Goal: Task Accomplishment & Management: Manage account settings

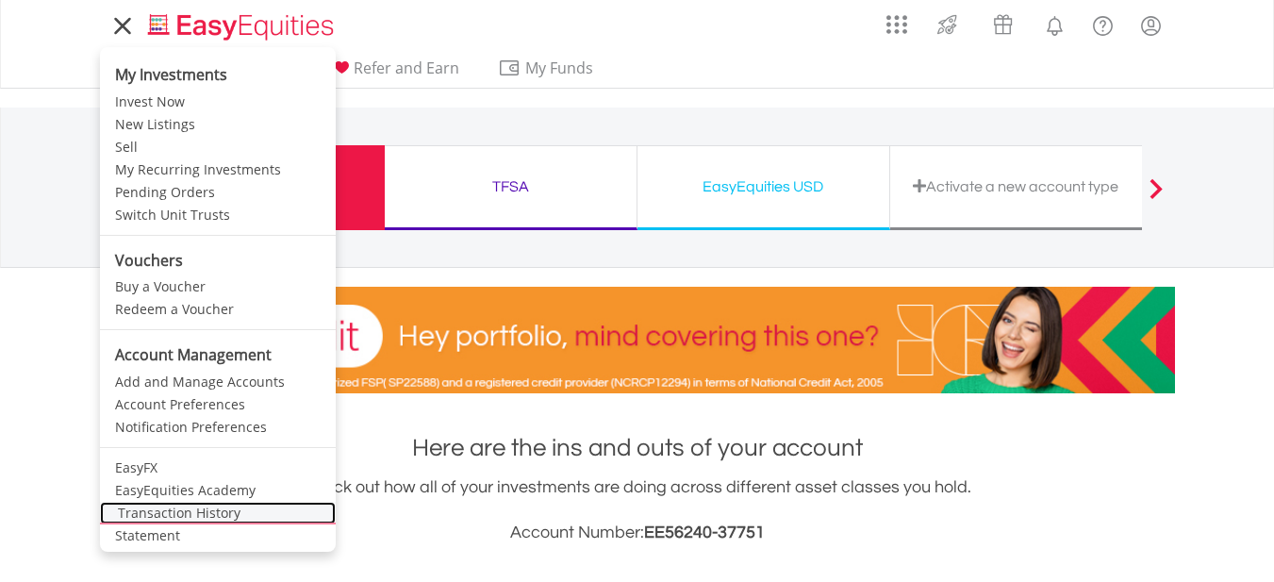
click at [175, 510] on link "Transaction History" at bounding box center [218, 513] width 236 height 23
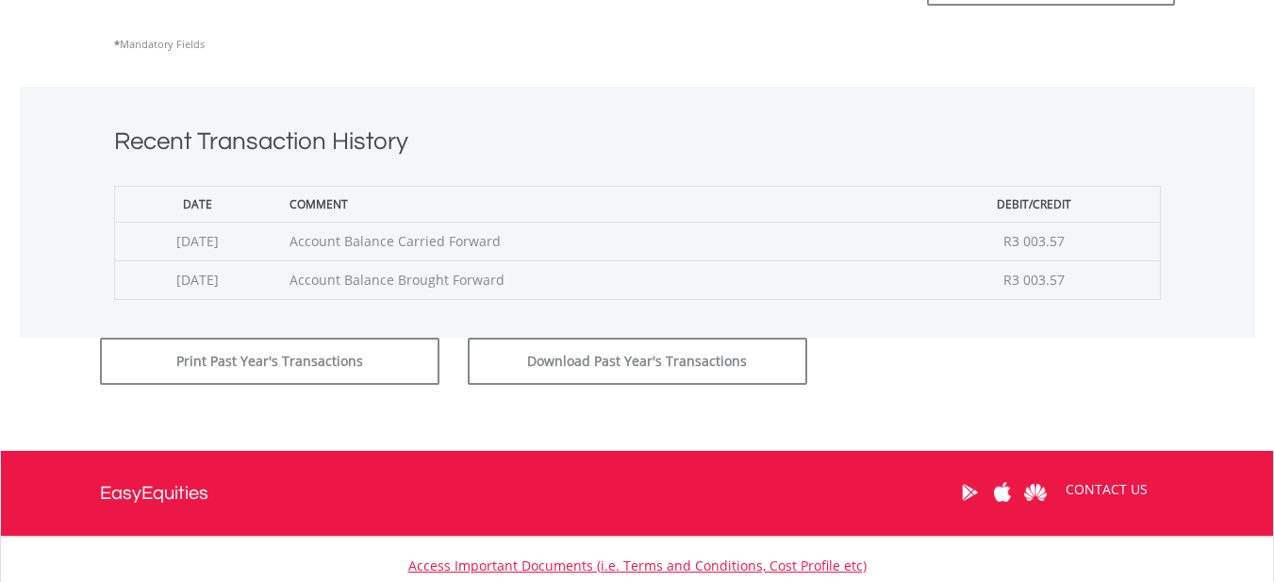
scroll to position [660, 0]
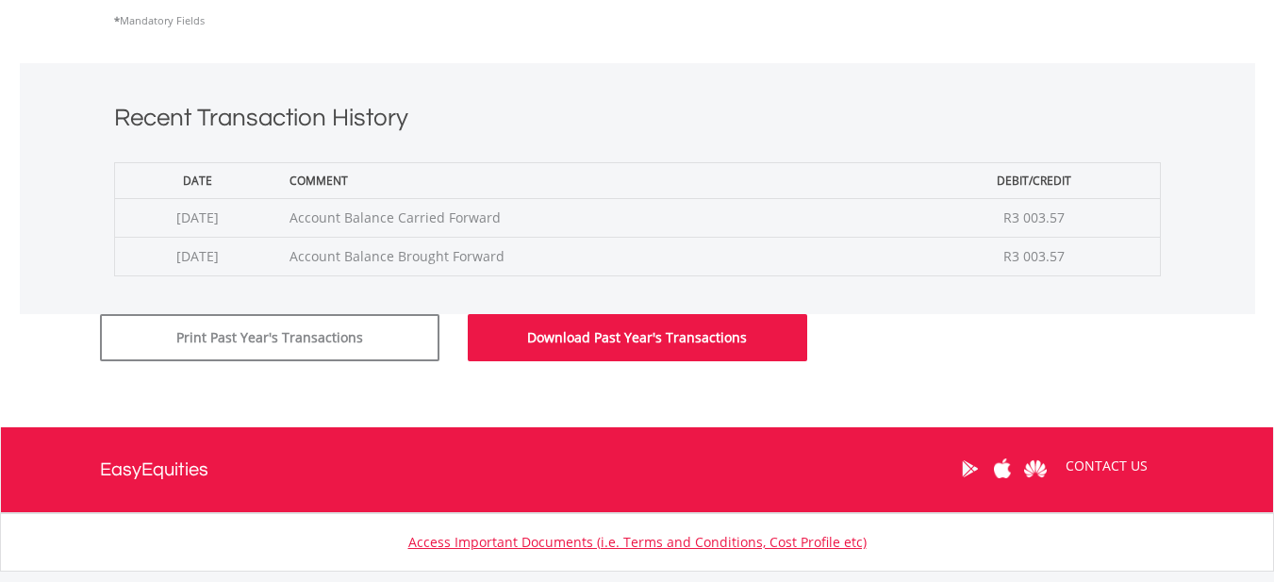
click at [604, 339] on button "Download Past Year's Transactions" at bounding box center [637, 337] width 339 height 47
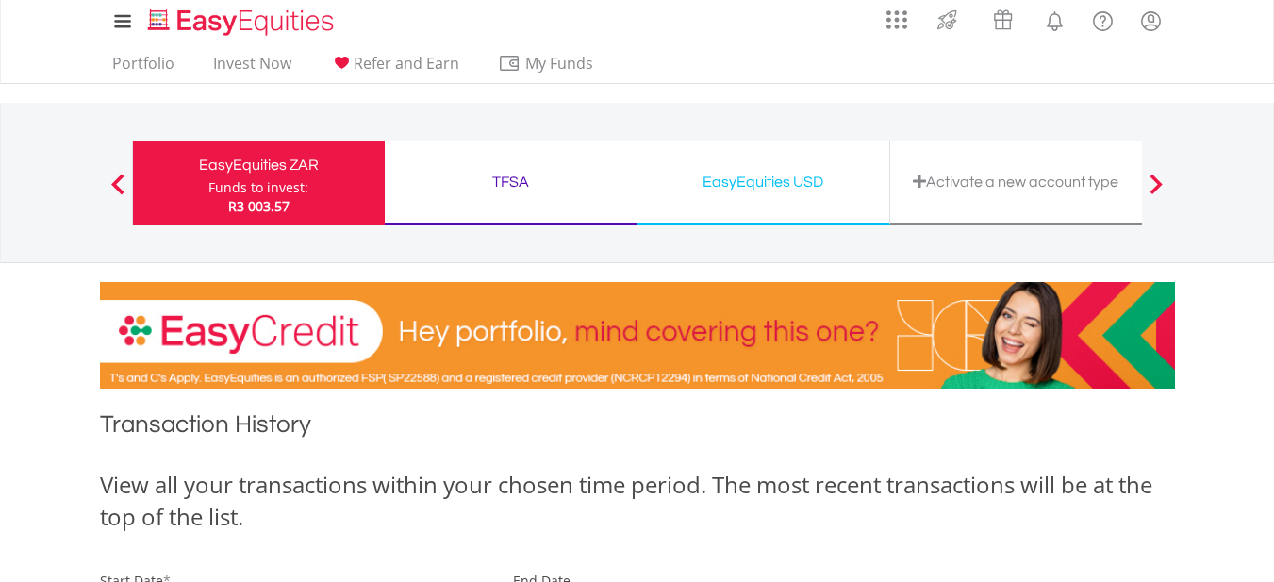
scroll to position [0, 0]
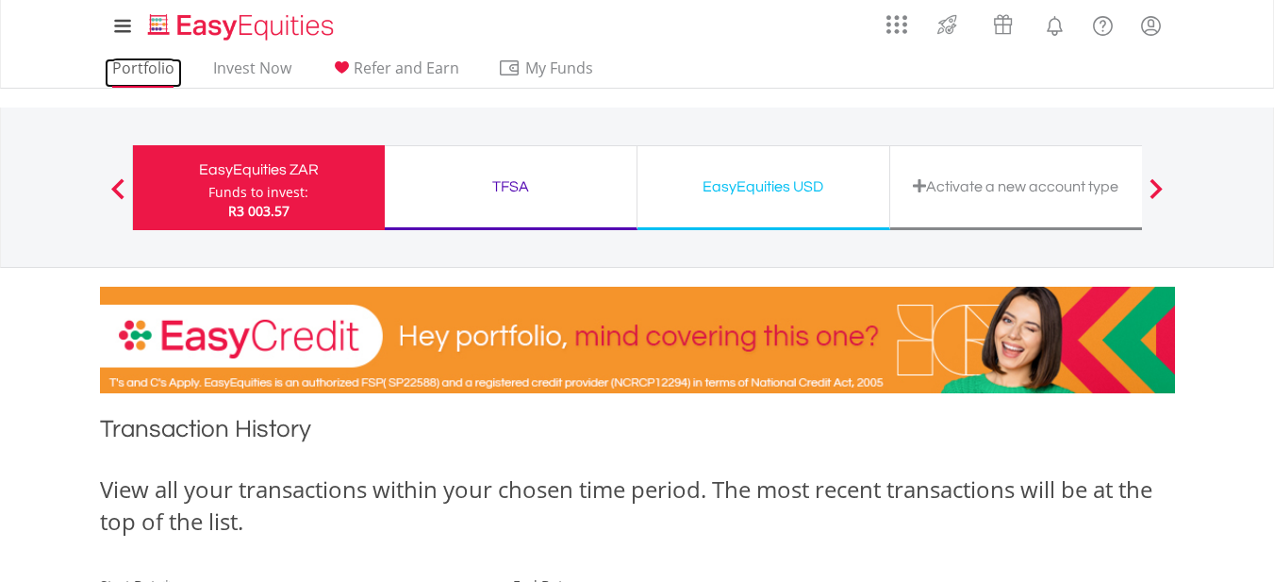
click at [126, 71] on link "Portfolio" at bounding box center [143, 72] width 77 height 29
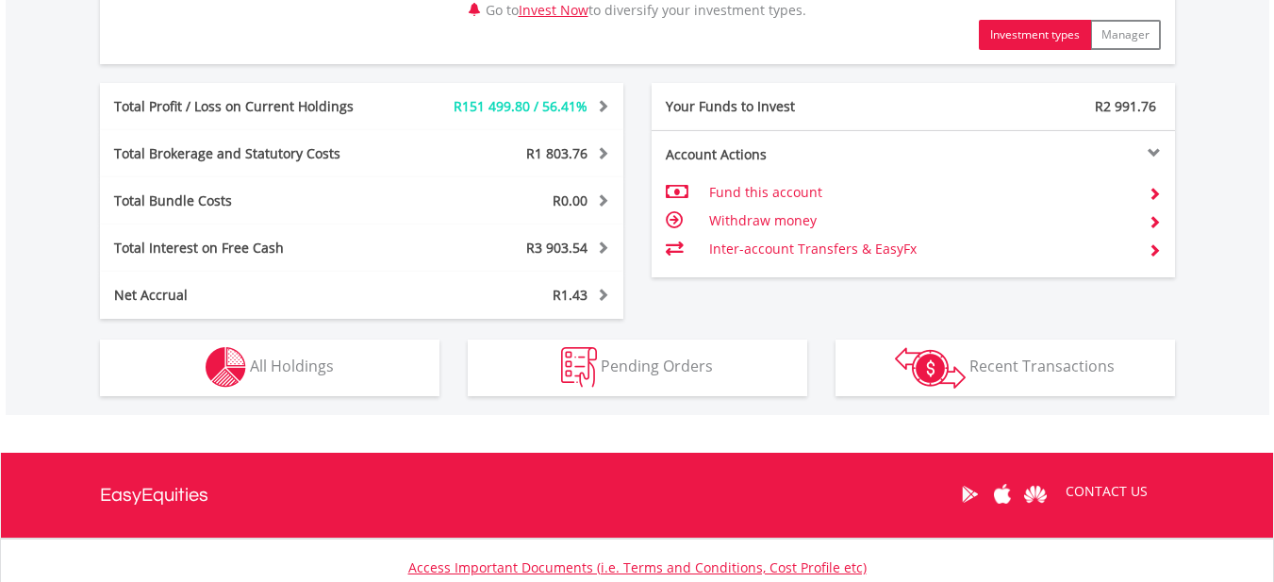
scroll to position [992, 0]
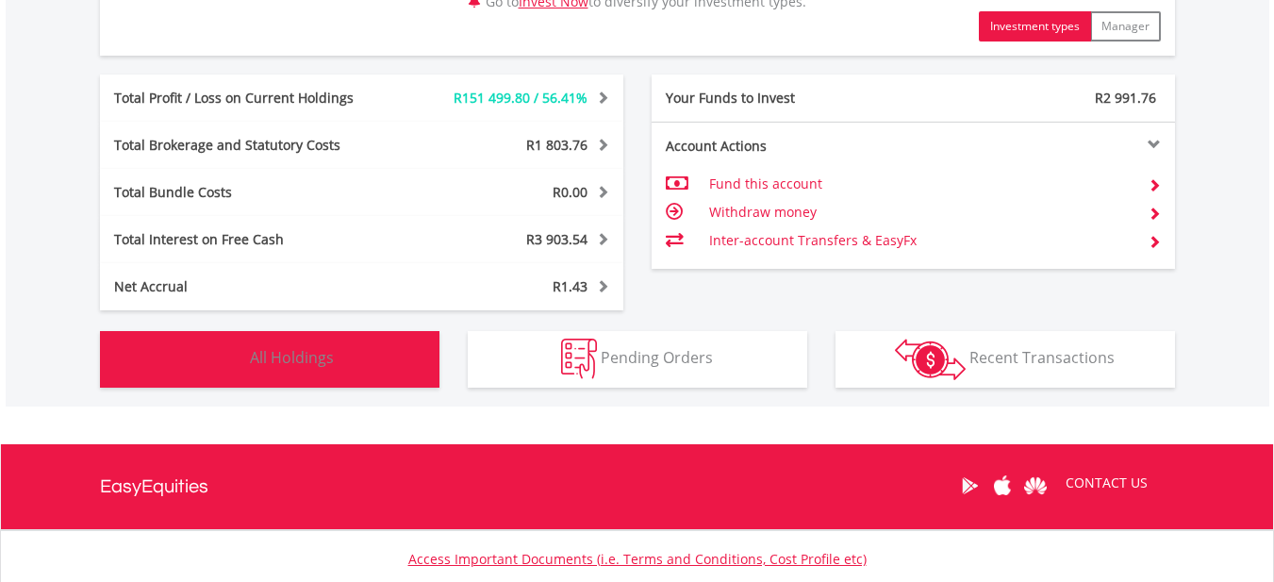
click at [377, 359] on button "Holdings All Holdings" at bounding box center [269, 359] width 339 height 57
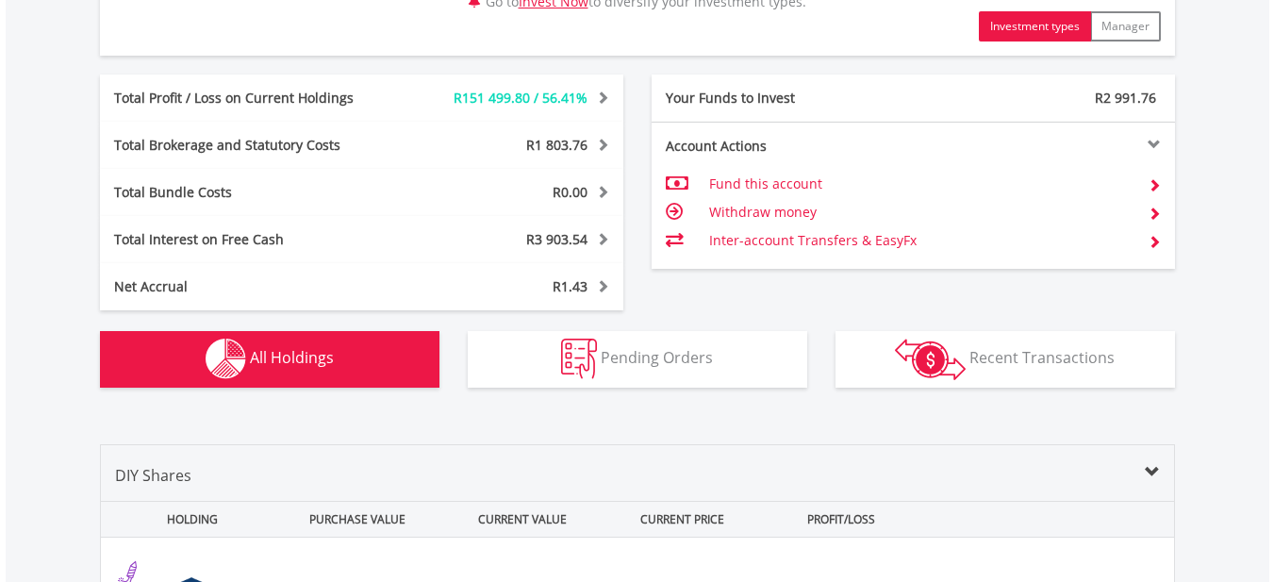
scroll to position [1436, 0]
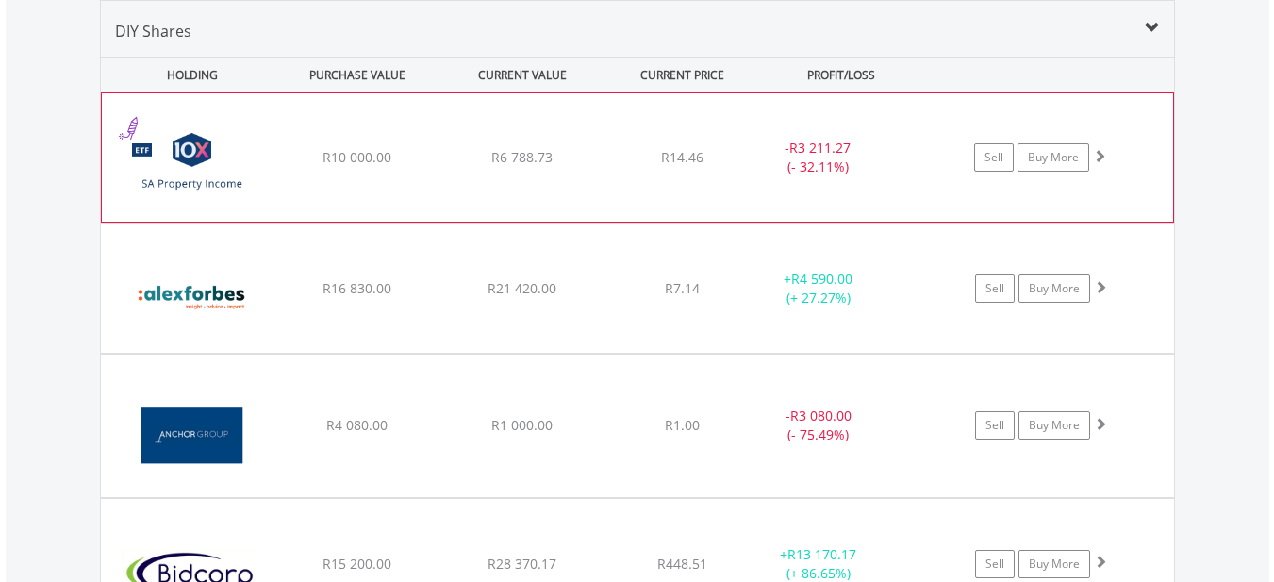
click at [604, 150] on div "﻿ 10X South African Property Income Exchange Traded Fund R10 000.00 R6 788.73 R…" at bounding box center [637, 157] width 1071 height 128
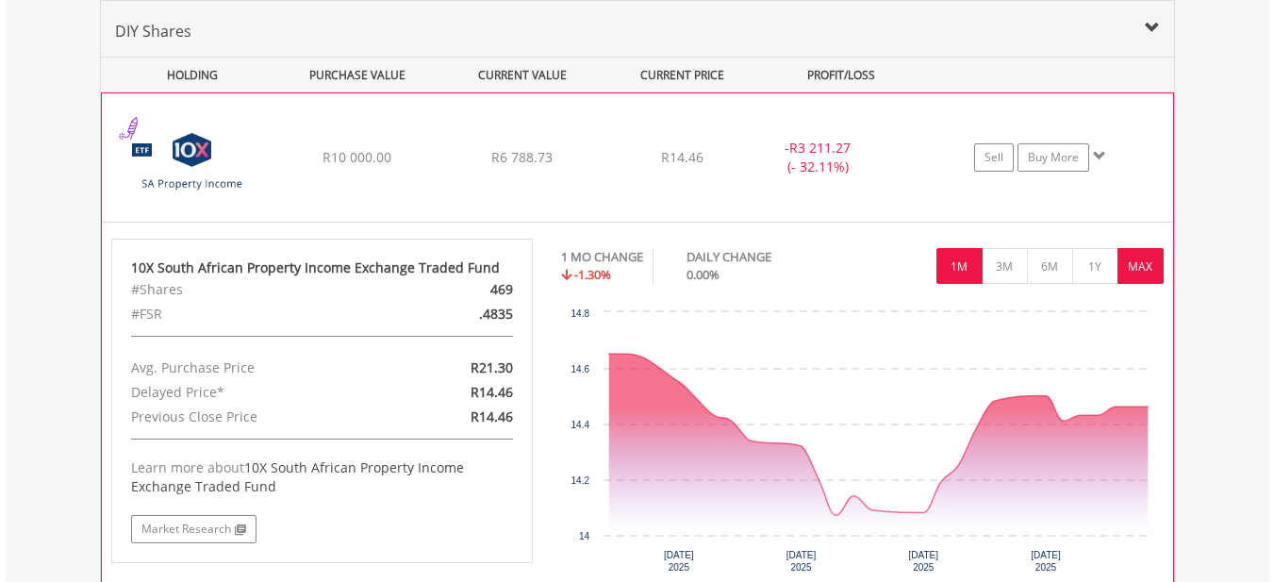
click at [1148, 266] on button "MAX" at bounding box center [1141, 266] width 46 height 36
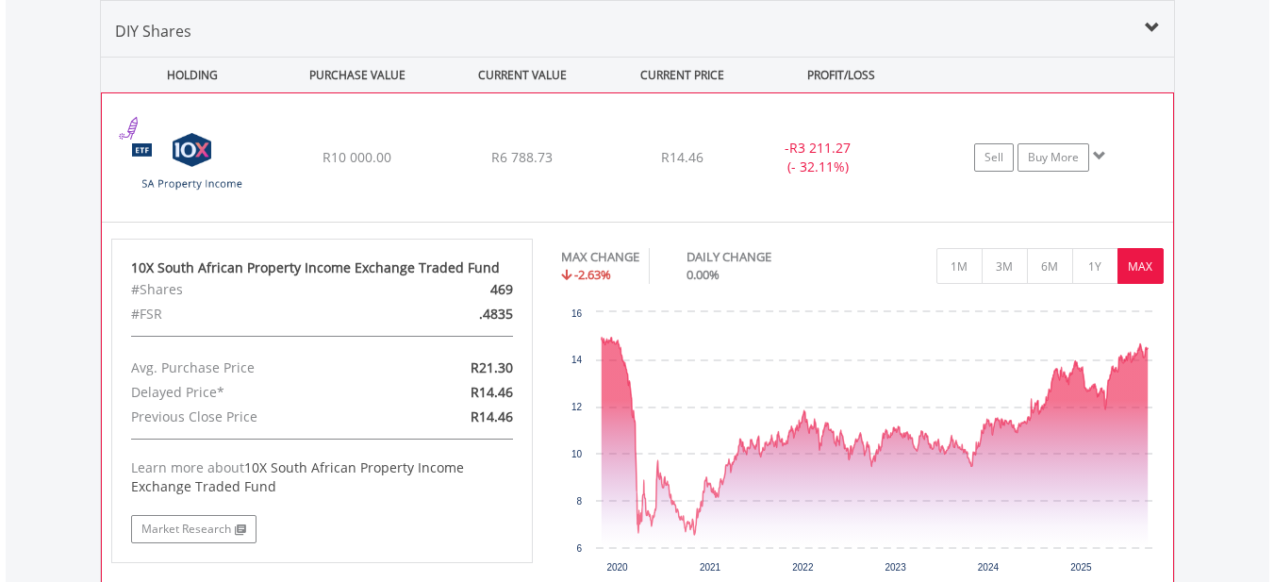
click at [583, 147] on div "﻿ 10X South African Property Income Exchange Traded Fund R10 000.00 R6 788.73 R…" at bounding box center [637, 157] width 1071 height 128
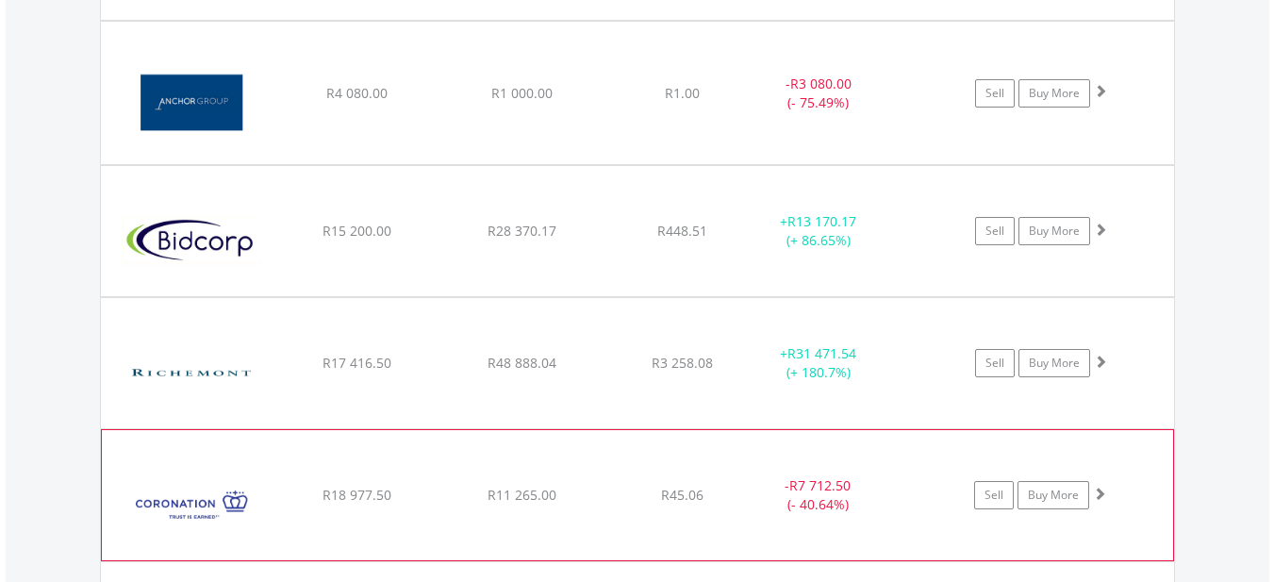
scroll to position [1908, 0]
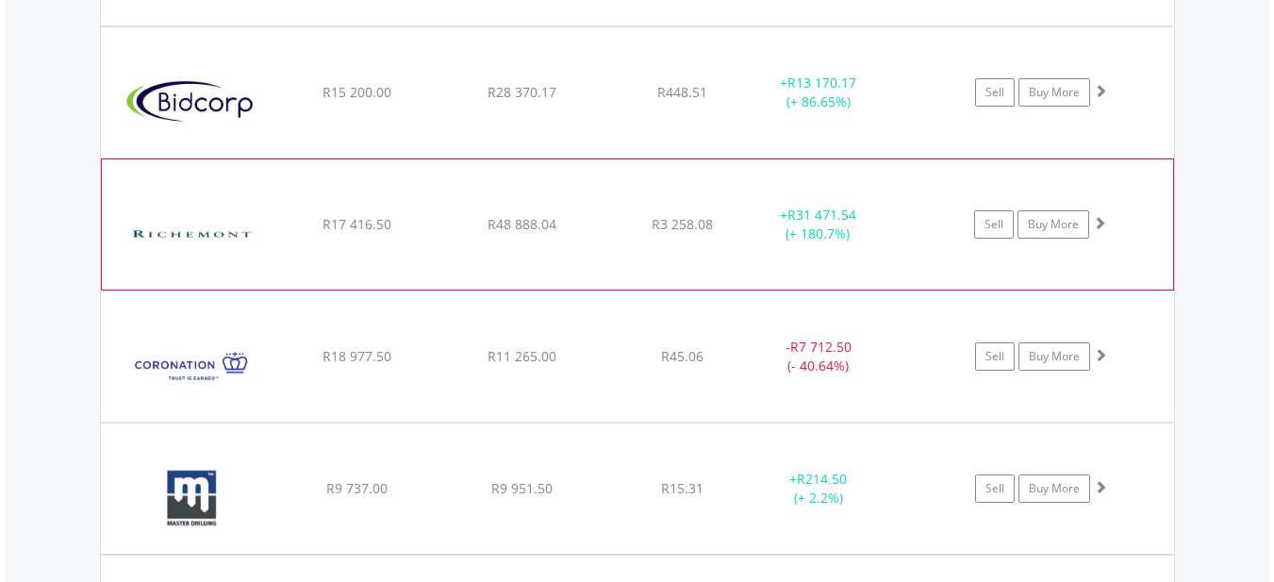
click at [609, 214] on div "﻿ Compagnie Financiere Richemont SA R17 416.50 R48 888.04 R3 258.08 + R31 471.5…" at bounding box center [637, 224] width 1071 height 130
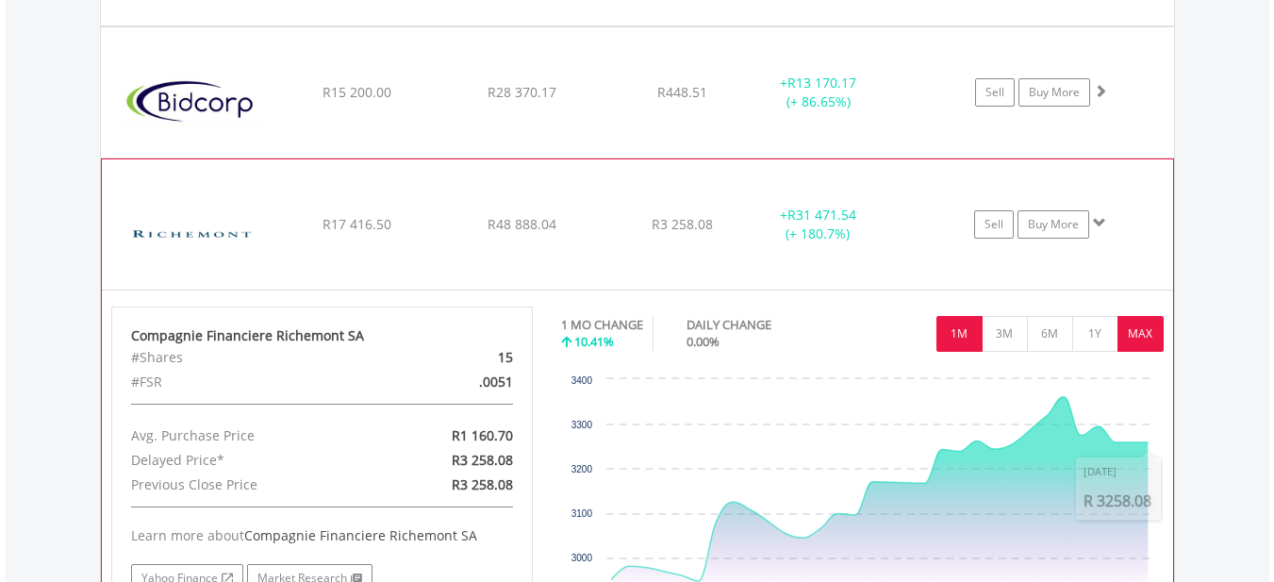
click at [1138, 336] on button "MAX" at bounding box center [1141, 334] width 46 height 36
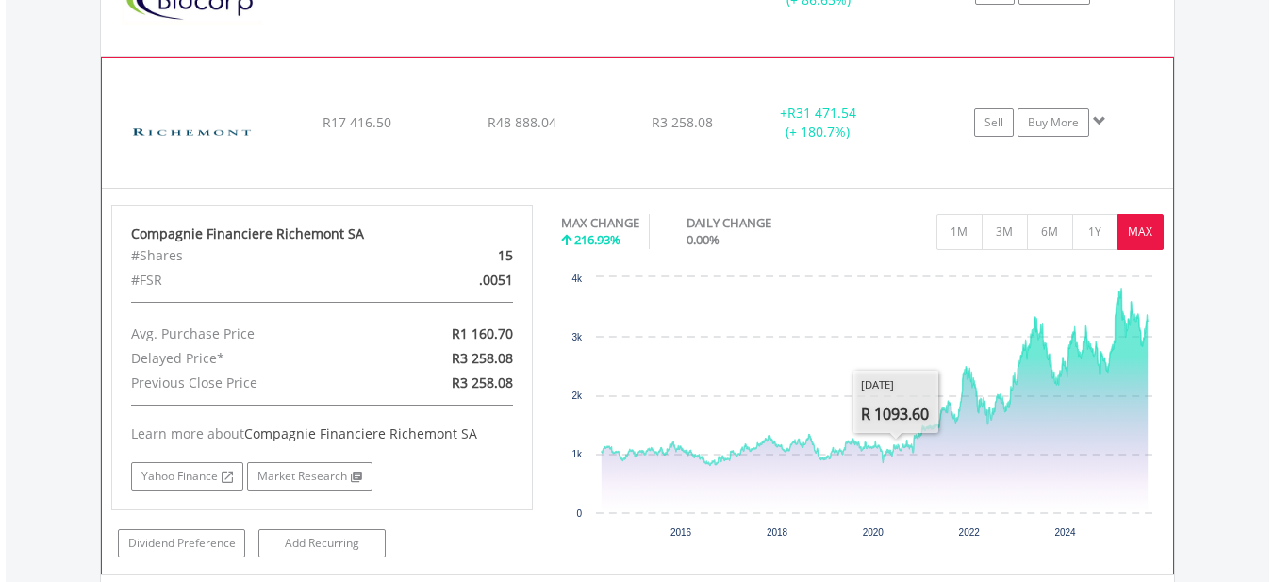
scroll to position [2002, 0]
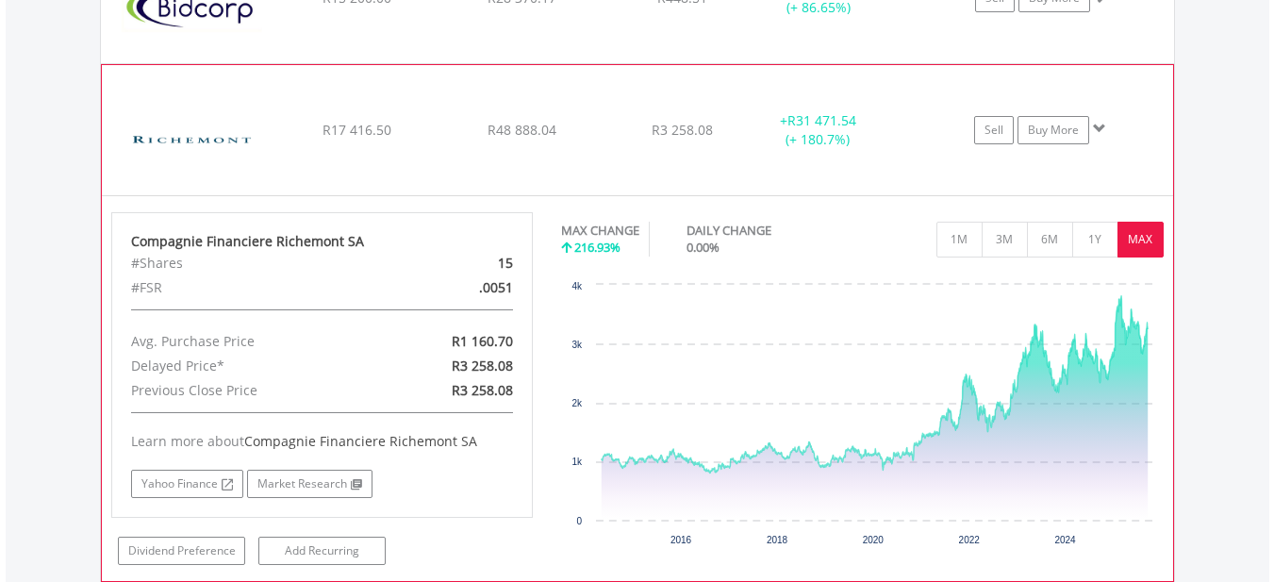
click at [599, 135] on div "R48 888.04" at bounding box center [522, 130] width 160 height 19
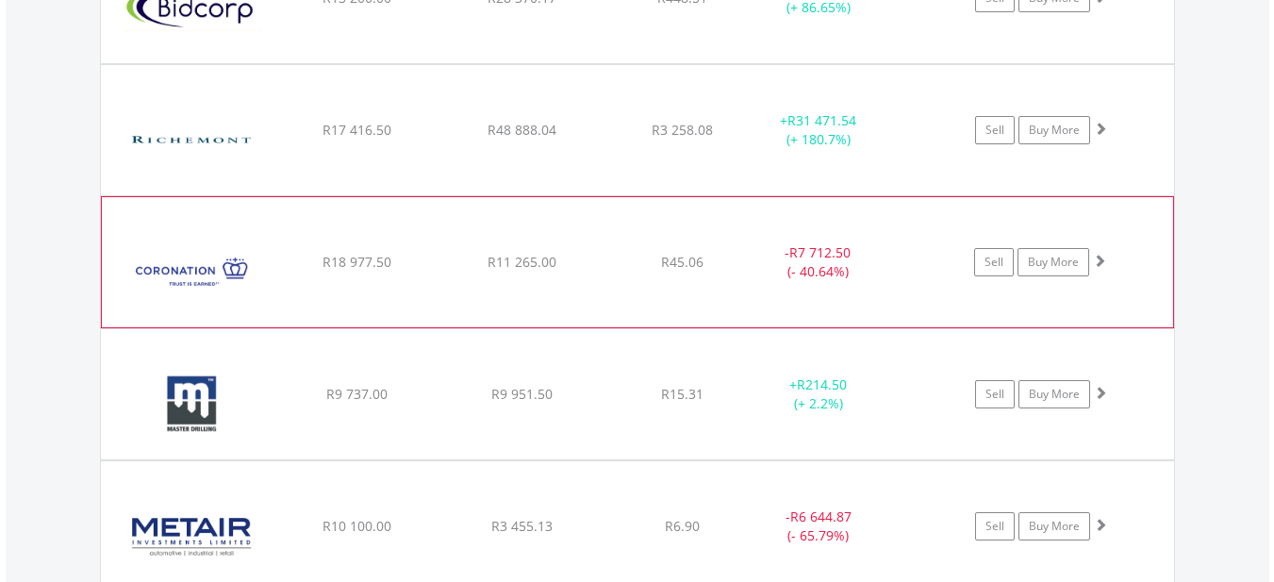
click at [624, 269] on div "R45.06" at bounding box center [682, 262] width 150 height 19
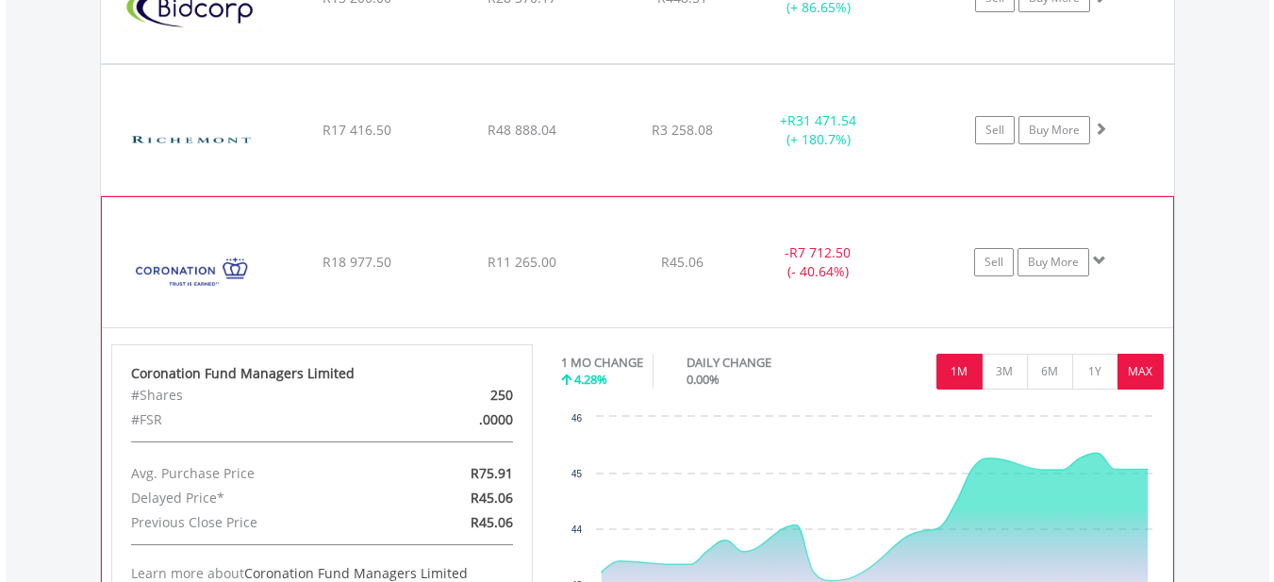
click at [1134, 372] on button "MAX" at bounding box center [1141, 372] width 46 height 36
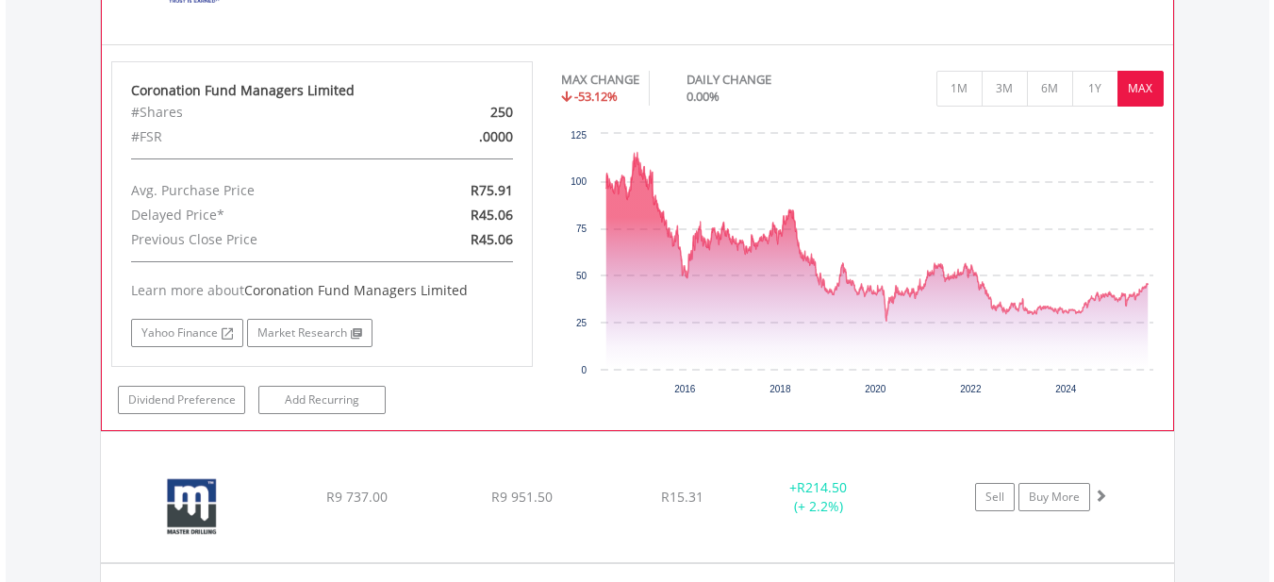
scroll to position [2191, 0]
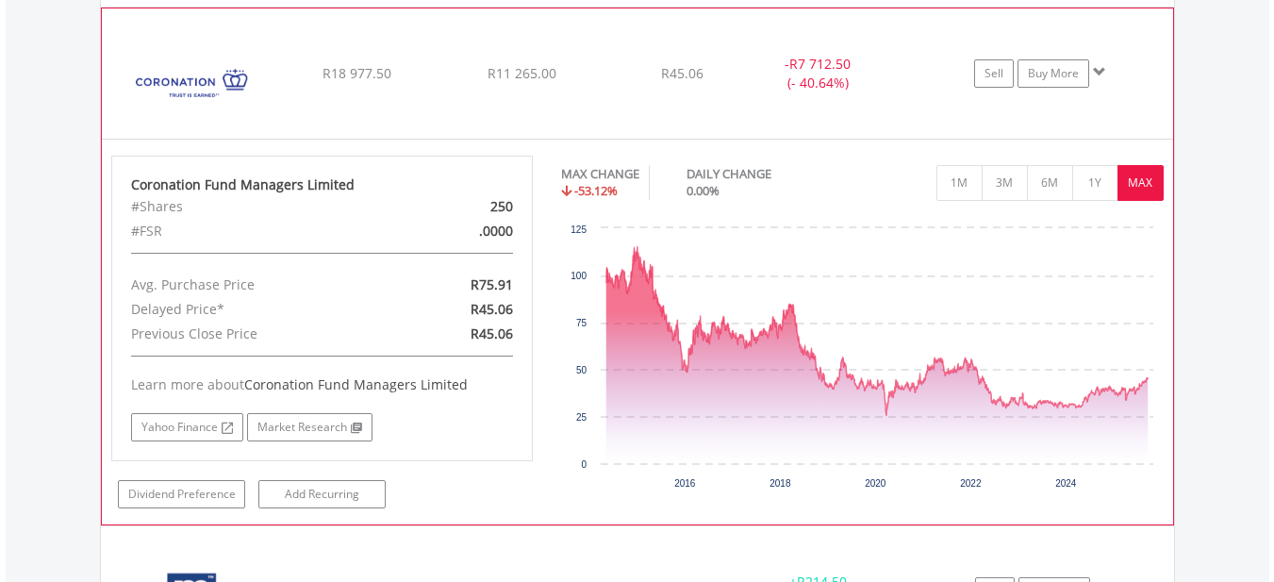
click at [597, 71] on div "R11 265.00" at bounding box center [522, 73] width 160 height 19
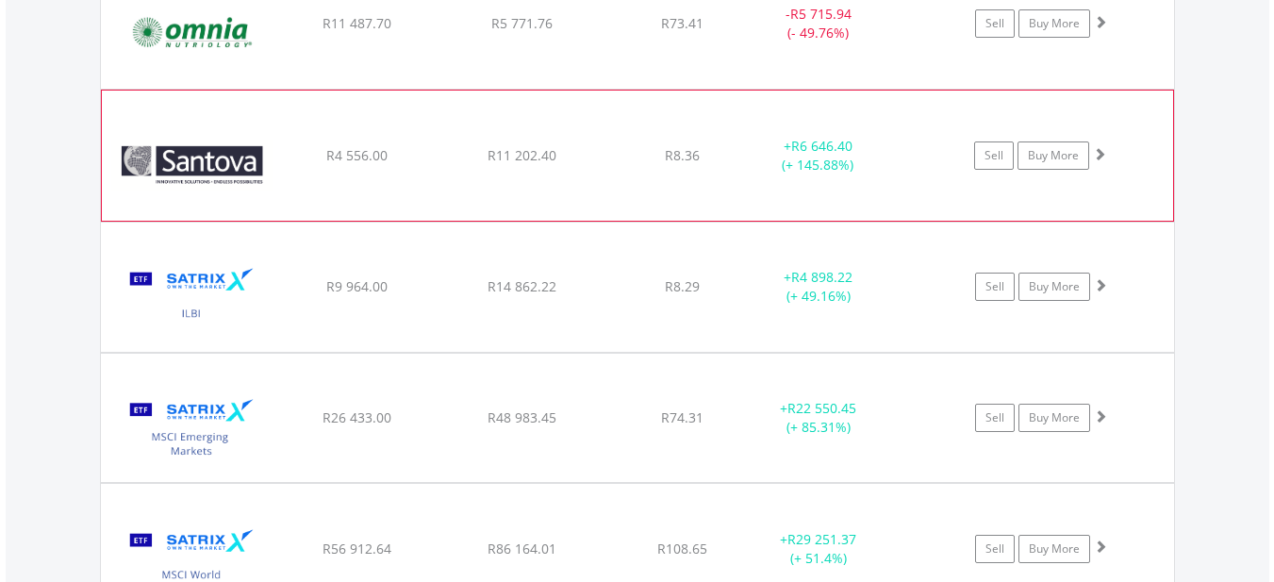
scroll to position [2945, 0]
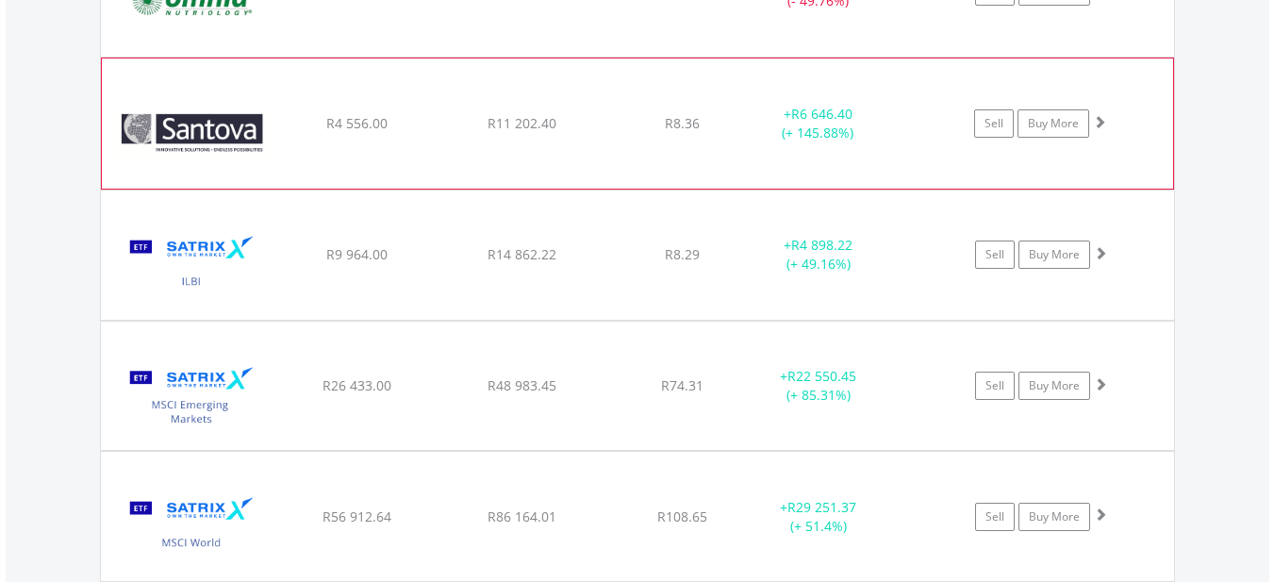
click at [603, 120] on div "R11 202.40" at bounding box center [522, 123] width 160 height 19
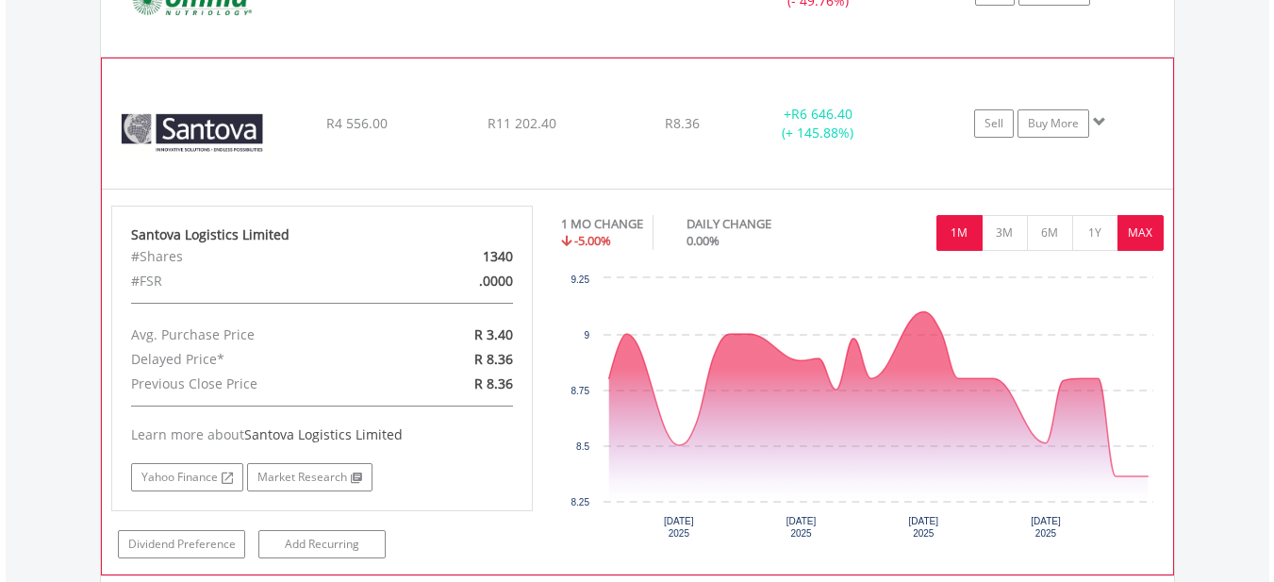
click at [1128, 233] on button "MAX" at bounding box center [1141, 233] width 46 height 36
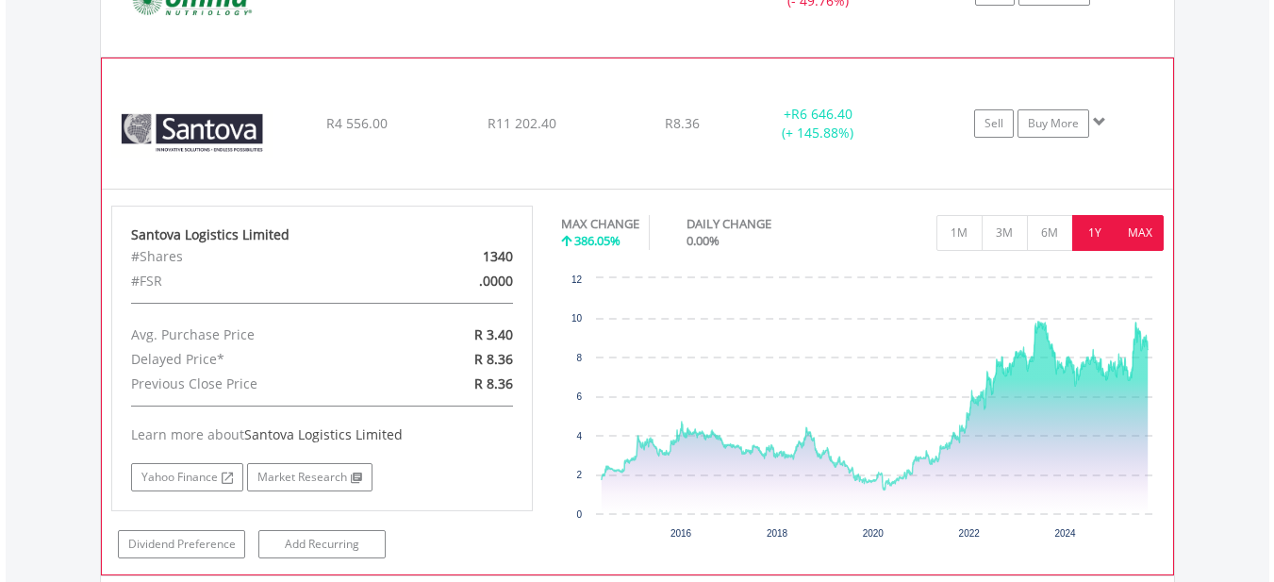
click at [1096, 234] on button "1Y" at bounding box center [1095, 233] width 46 height 36
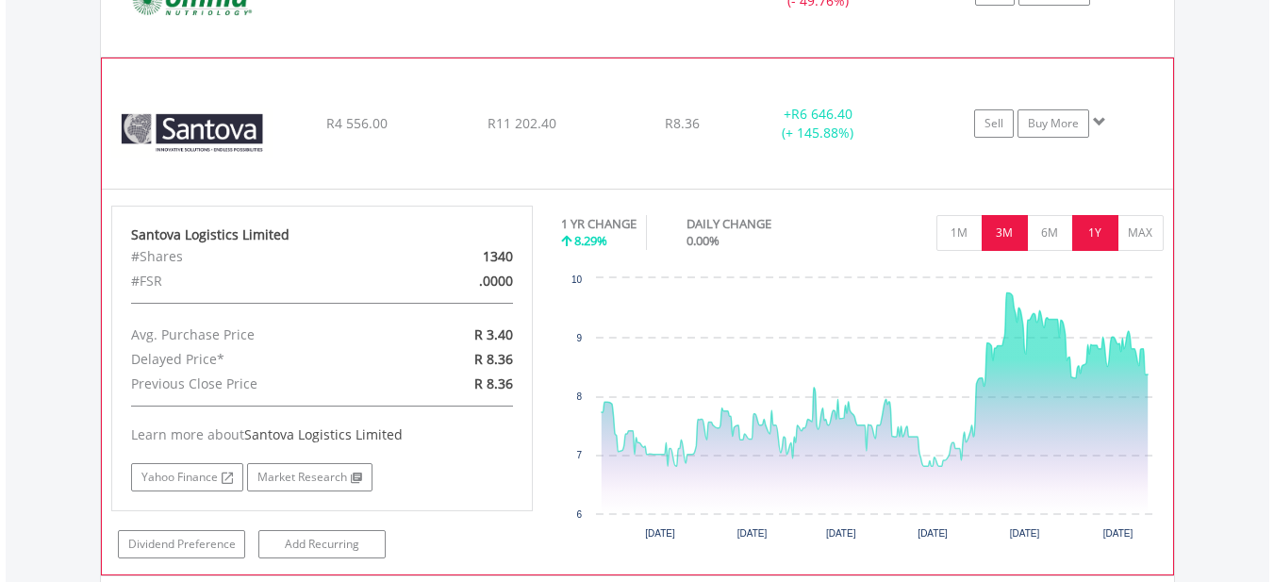
click at [994, 234] on button "3M" at bounding box center [1005, 233] width 46 height 36
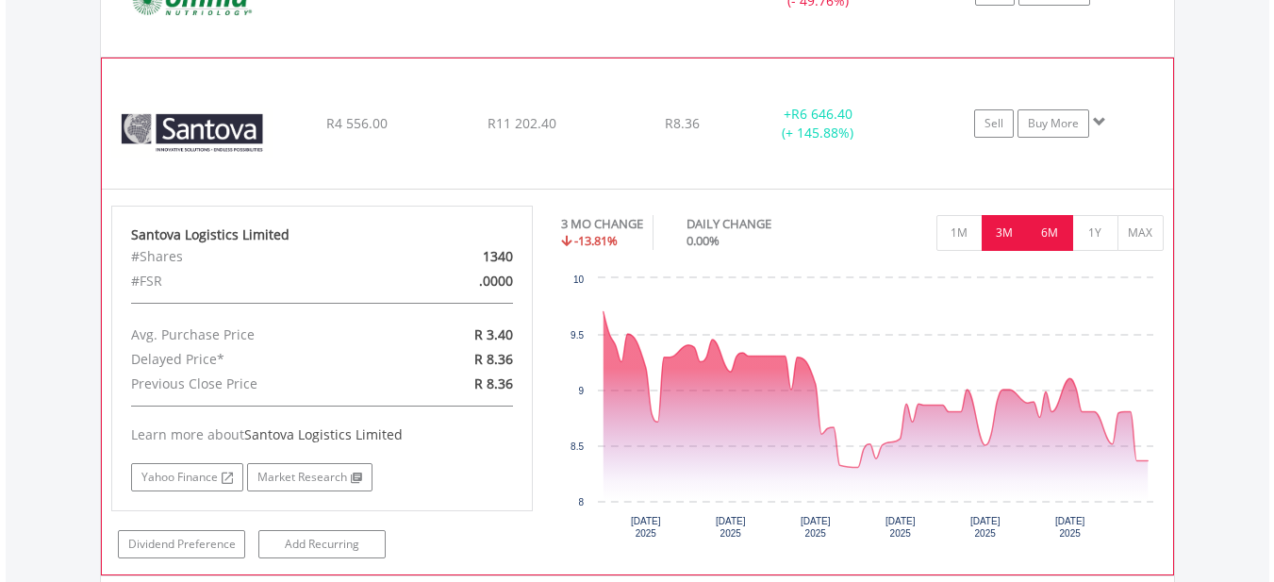
click at [1057, 235] on button "6M" at bounding box center [1050, 233] width 46 height 36
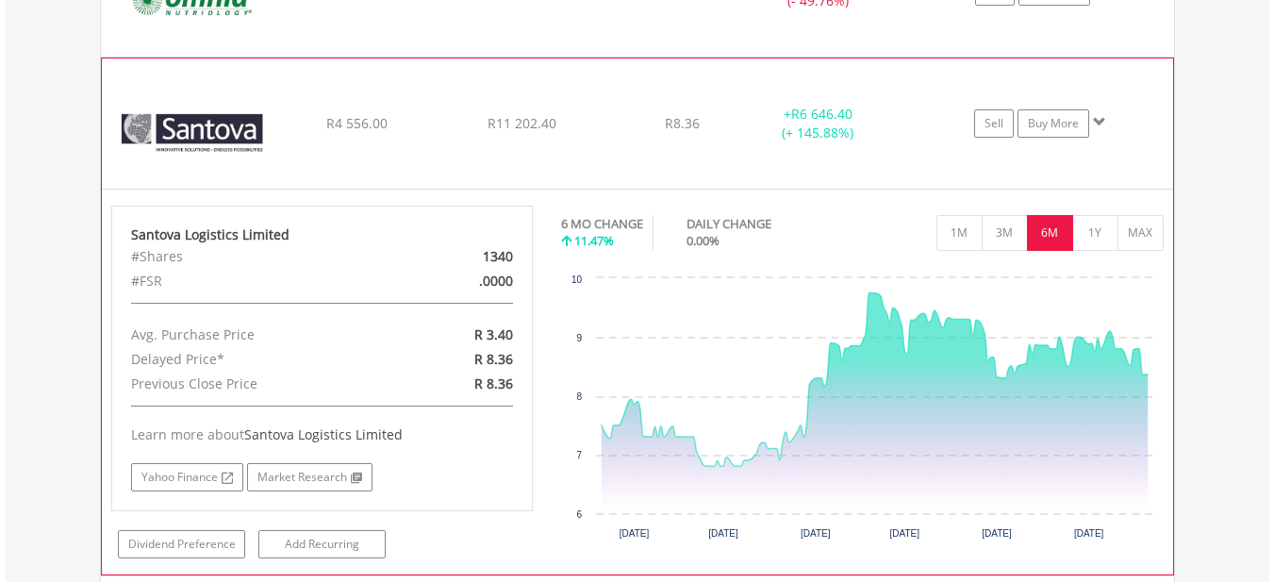
click at [422, 128] on div "R4 556.00" at bounding box center [357, 123] width 160 height 19
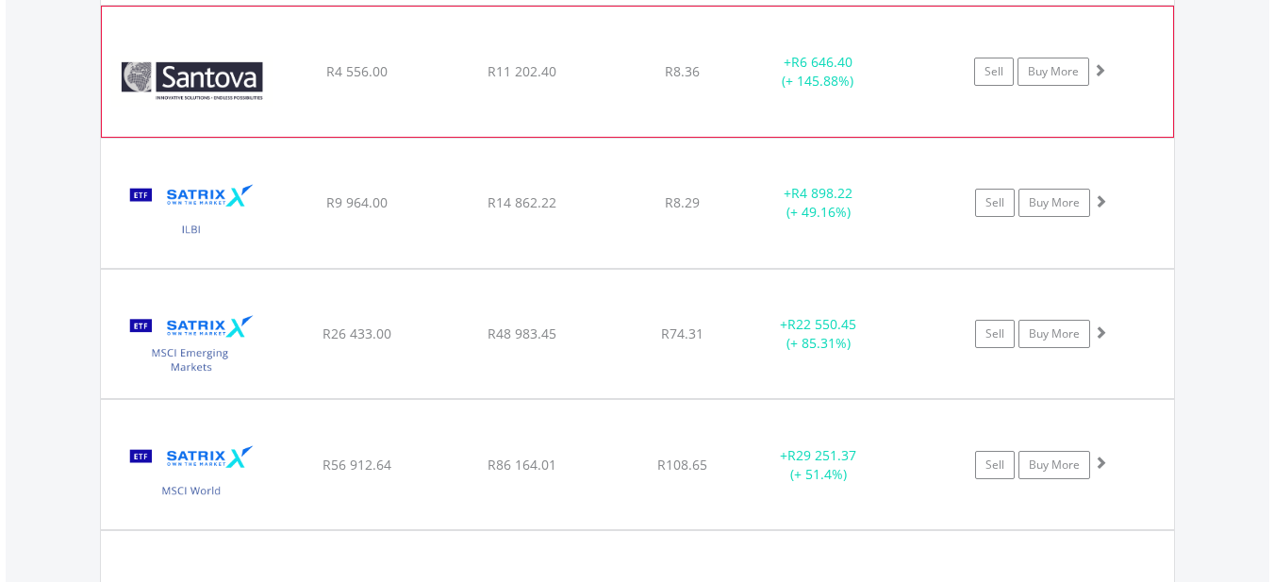
scroll to position [3134, 0]
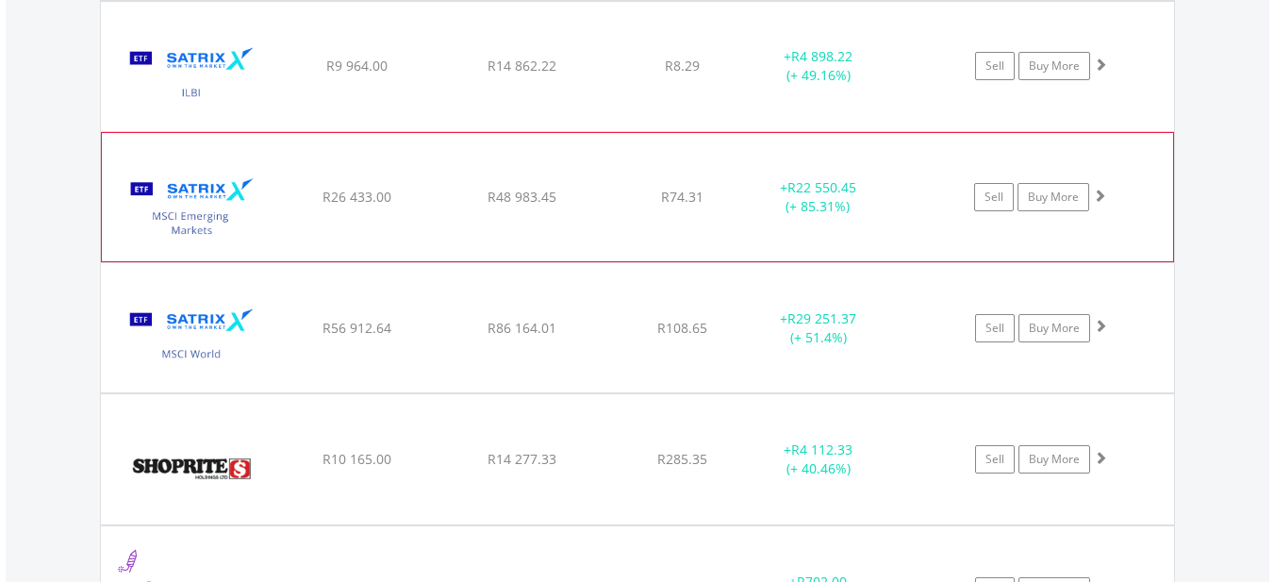
click at [426, 194] on div "R26 433.00" at bounding box center [357, 197] width 160 height 19
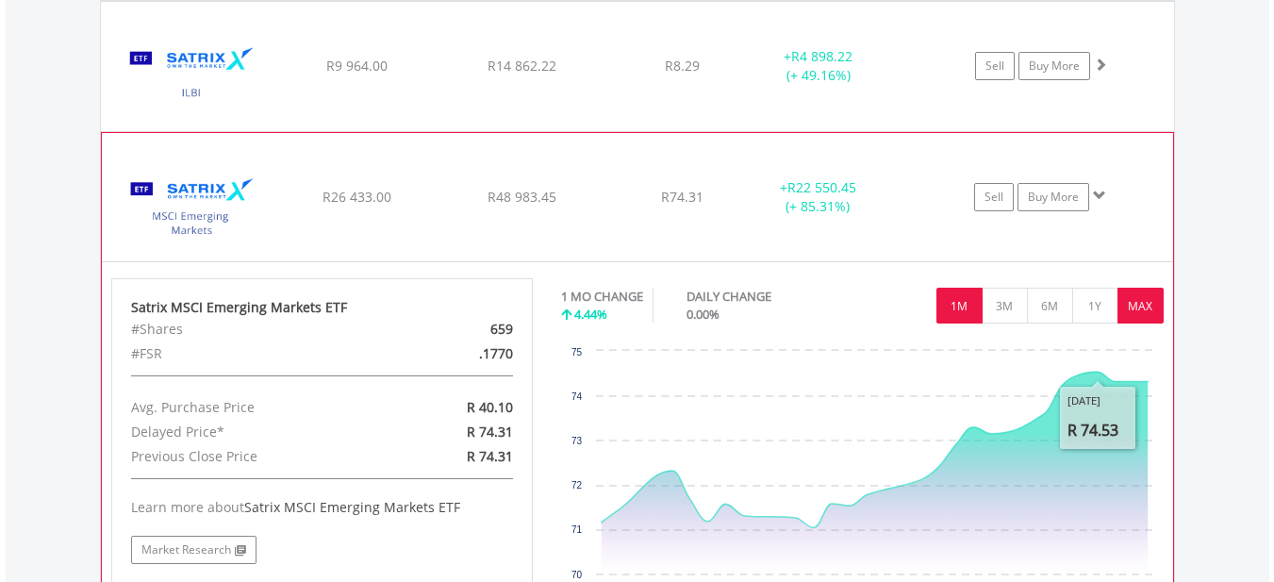
click at [1132, 309] on button "MAX" at bounding box center [1141, 306] width 46 height 36
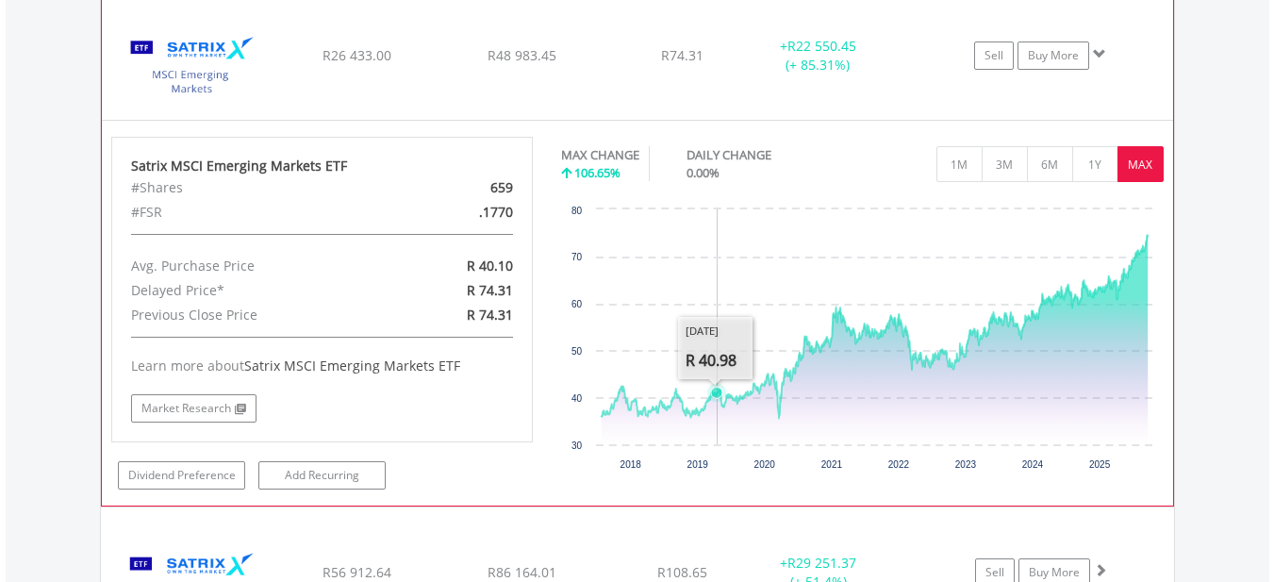
scroll to position [3322, 0]
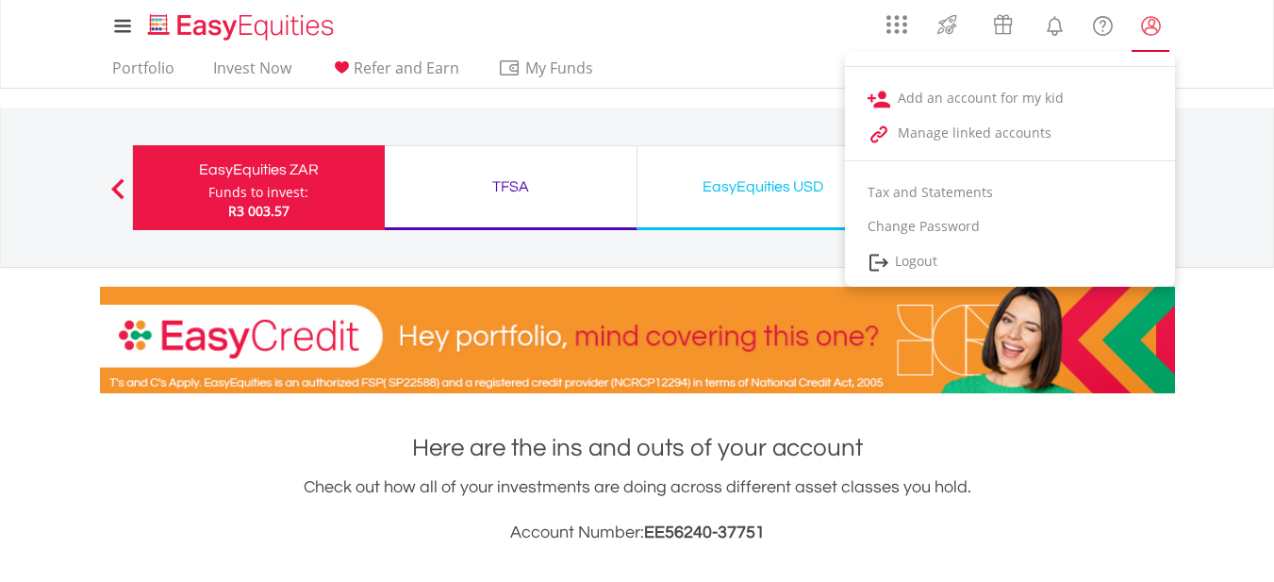
click at [1147, 29] on lord-icon "My Profile" at bounding box center [1151, 26] width 24 height 24
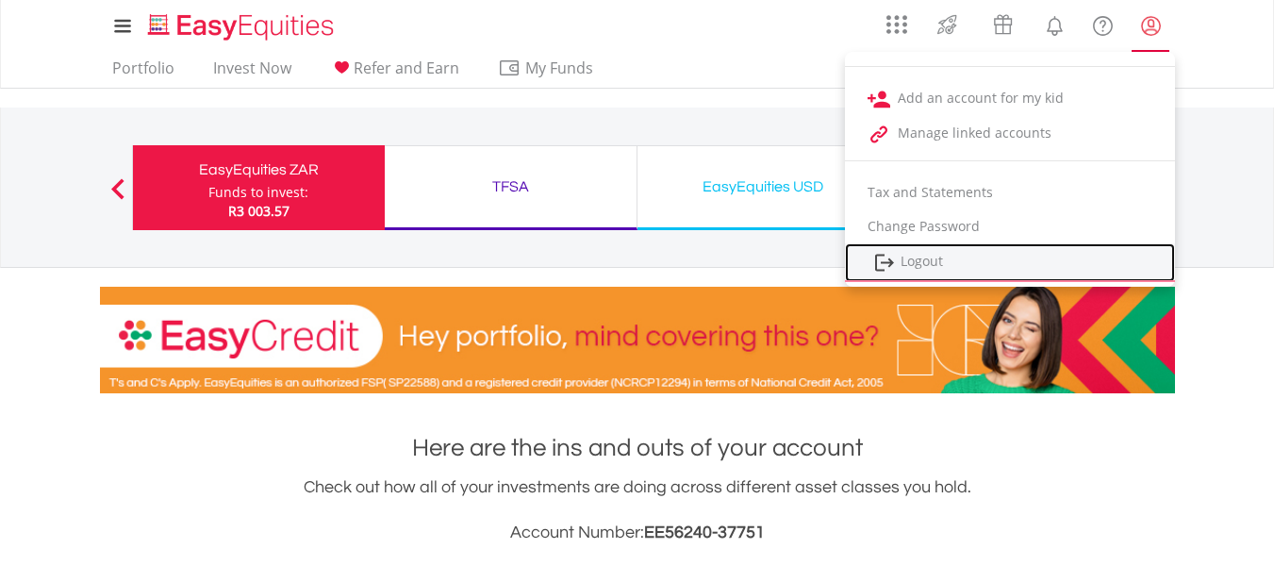
click at [920, 258] on link "Logout" at bounding box center [1010, 262] width 330 height 39
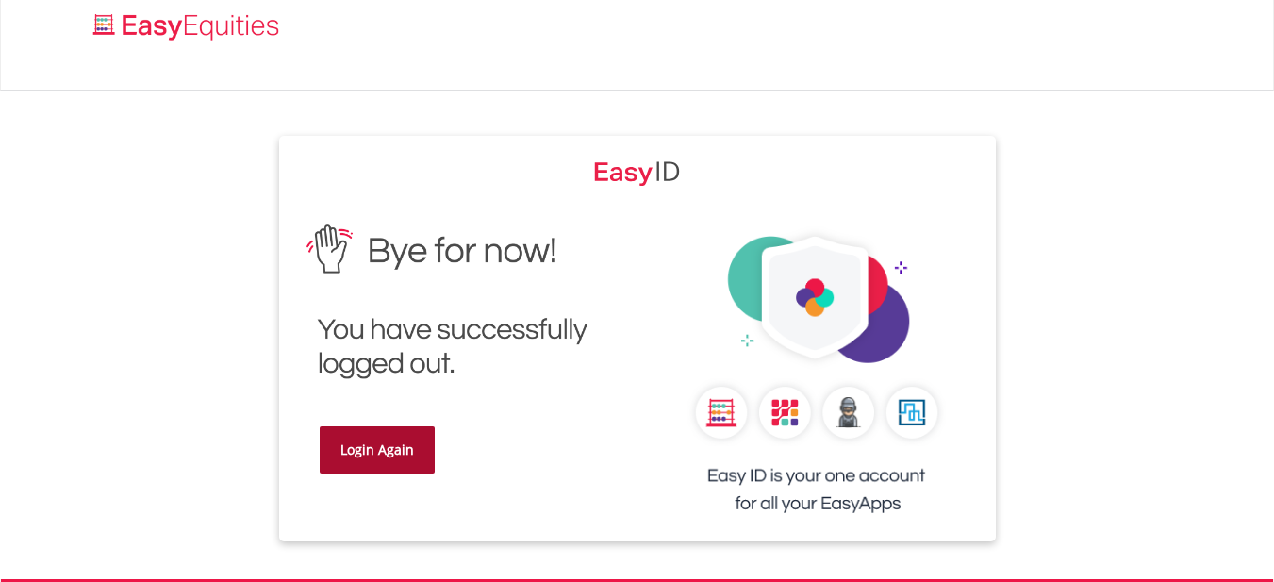
click at [367, 448] on link "Login Again" at bounding box center [377, 449] width 115 height 47
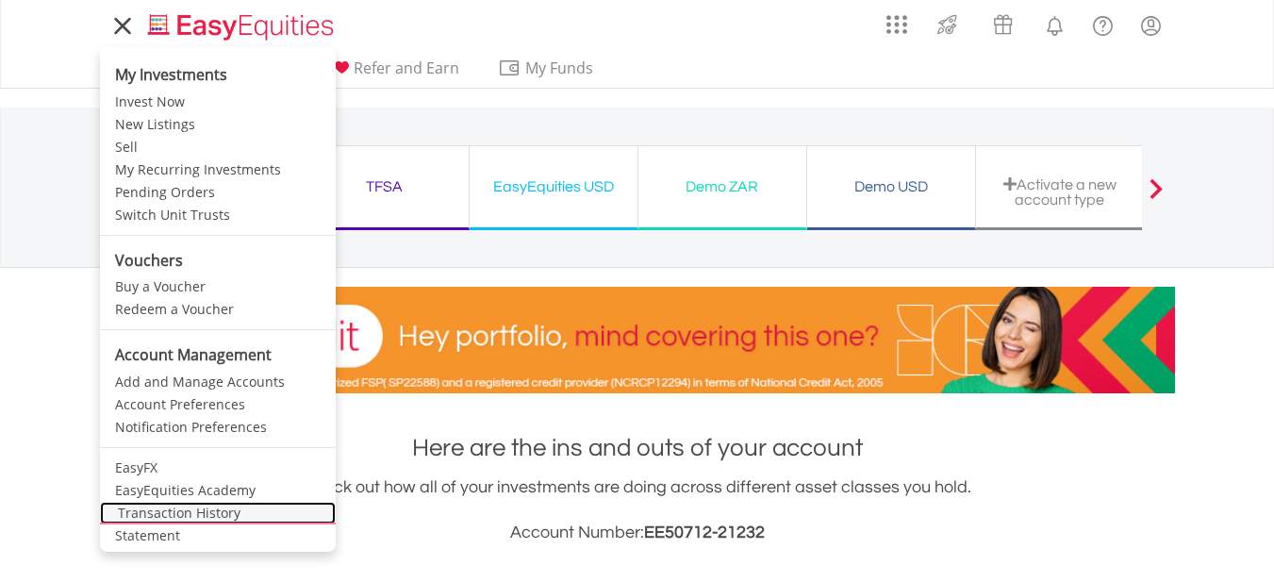
click at [160, 512] on link "Transaction History" at bounding box center [218, 513] width 236 height 23
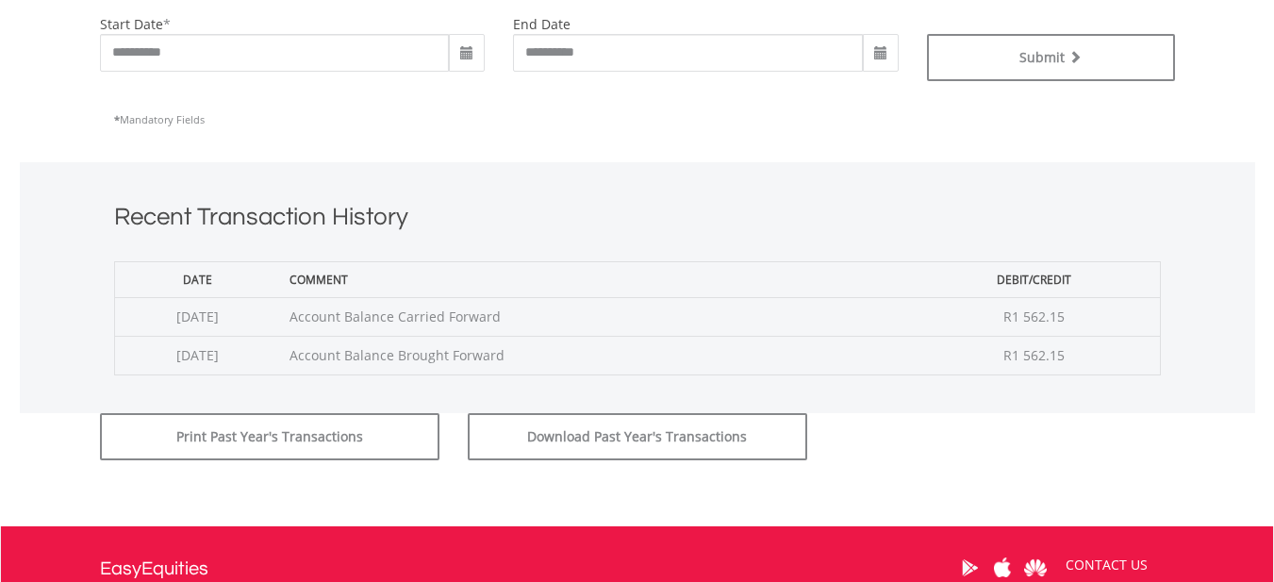
scroll to position [566, 0]
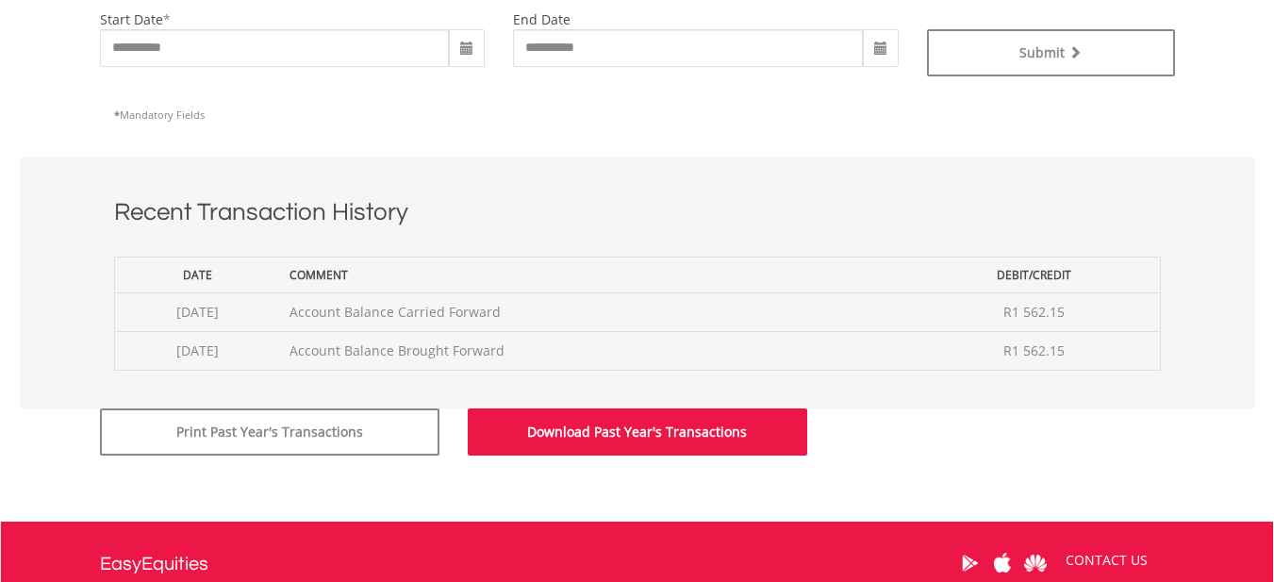
click at [568, 438] on button "Download Past Year's Transactions" at bounding box center [637, 431] width 339 height 47
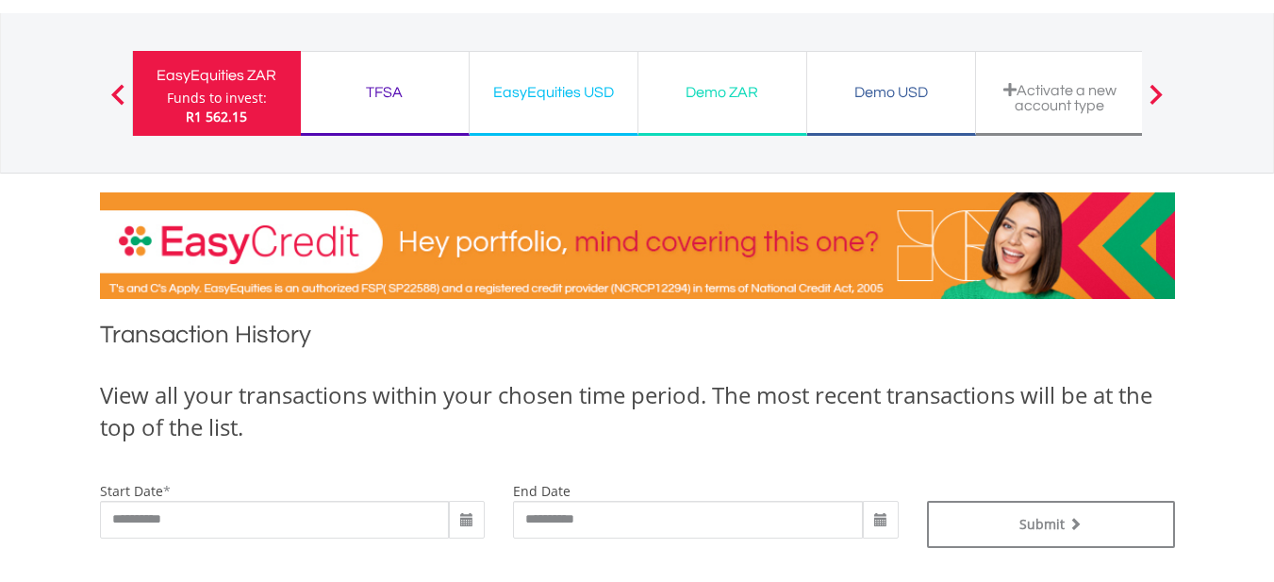
scroll to position [0, 0]
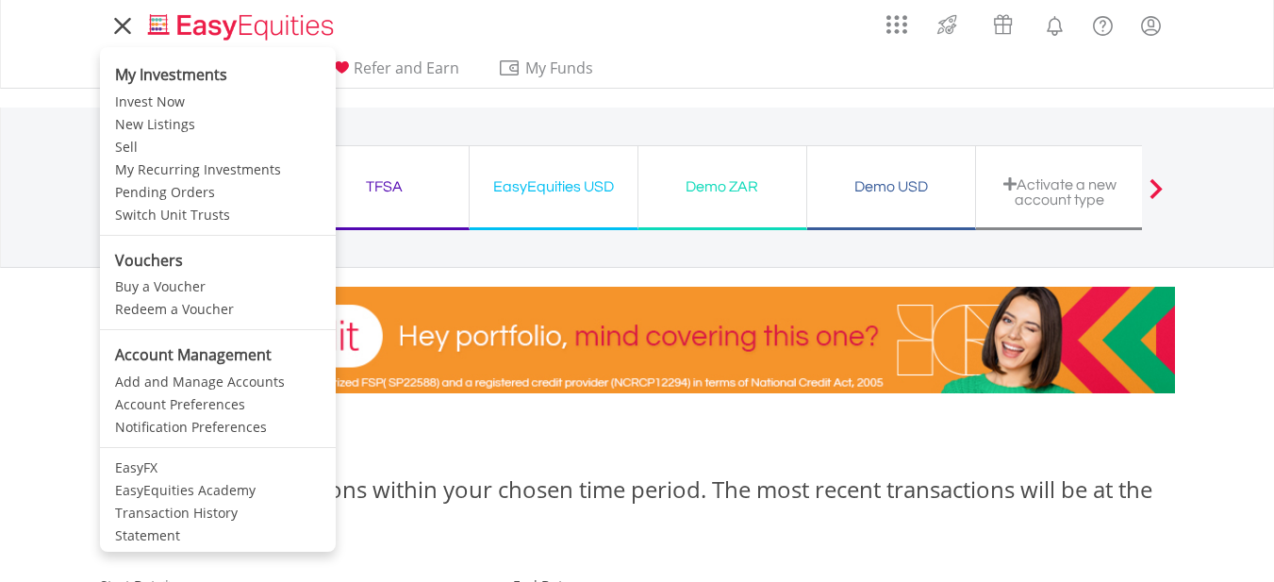
click at [121, 25] on icon at bounding box center [122, 26] width 14 height 14
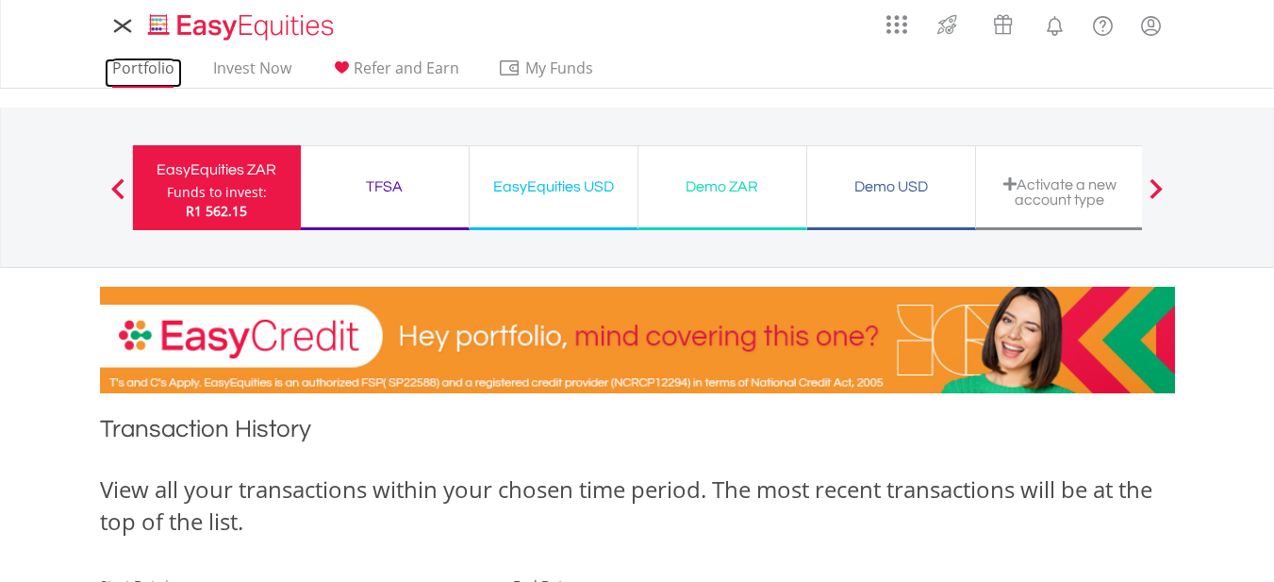
click at [128, 61] on link "Portfolio" at bounding box center [143, 72] width 77 height 29
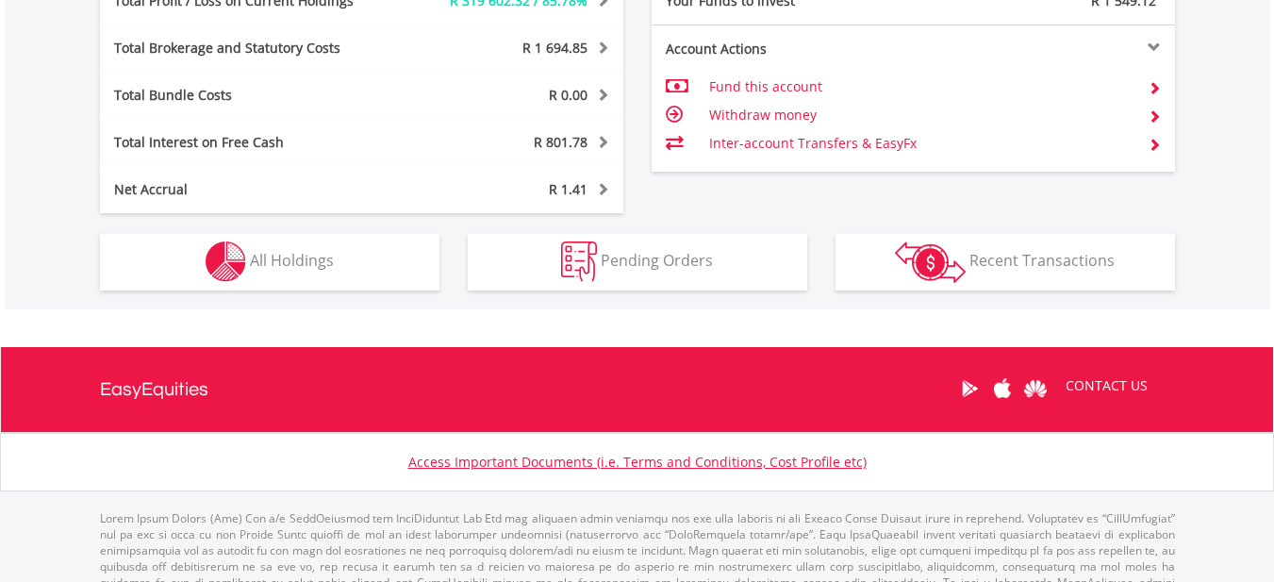
scroll to position [844, 0]
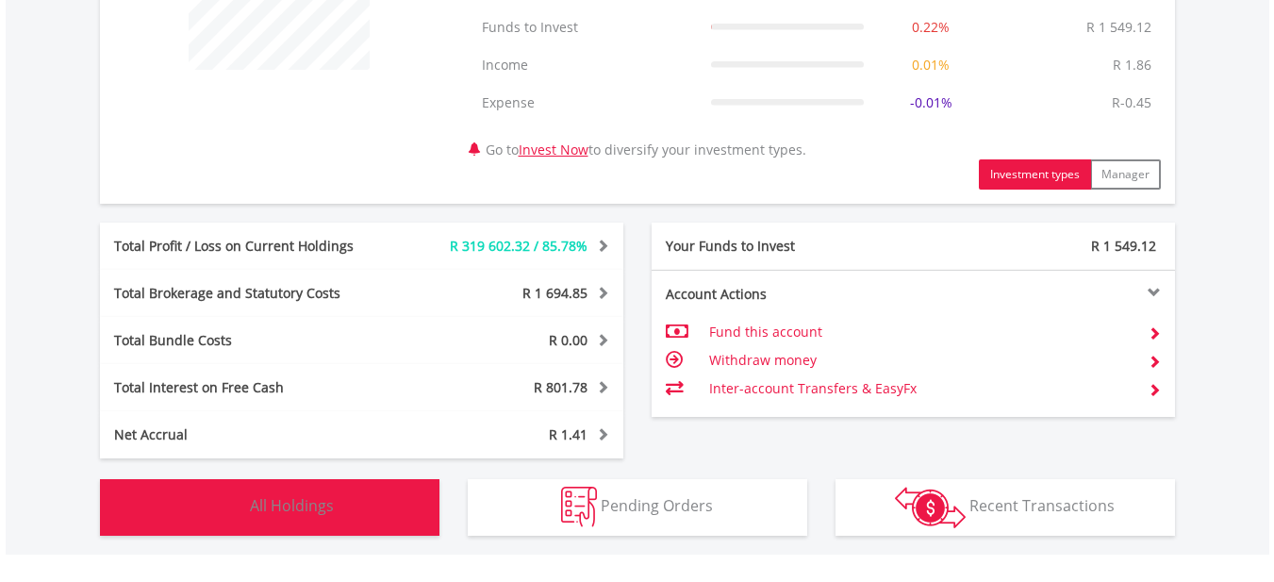
click at [325, 502] on span "All Holdings" at bounding box center [292, 505] width 84 height 21
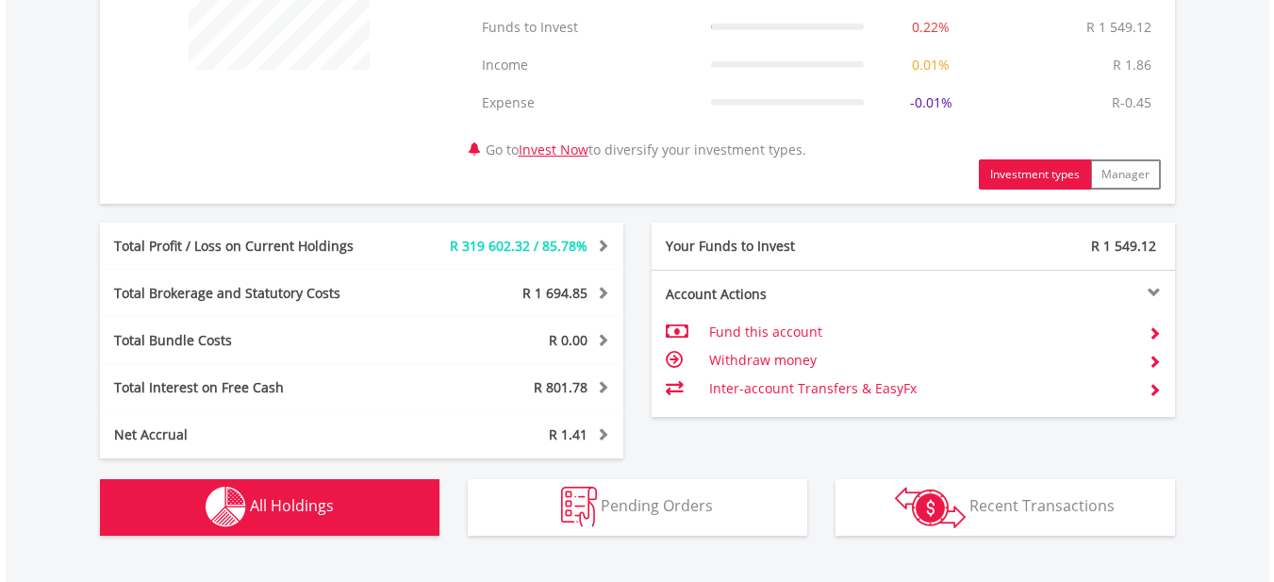
scroll to position [1436, 0]
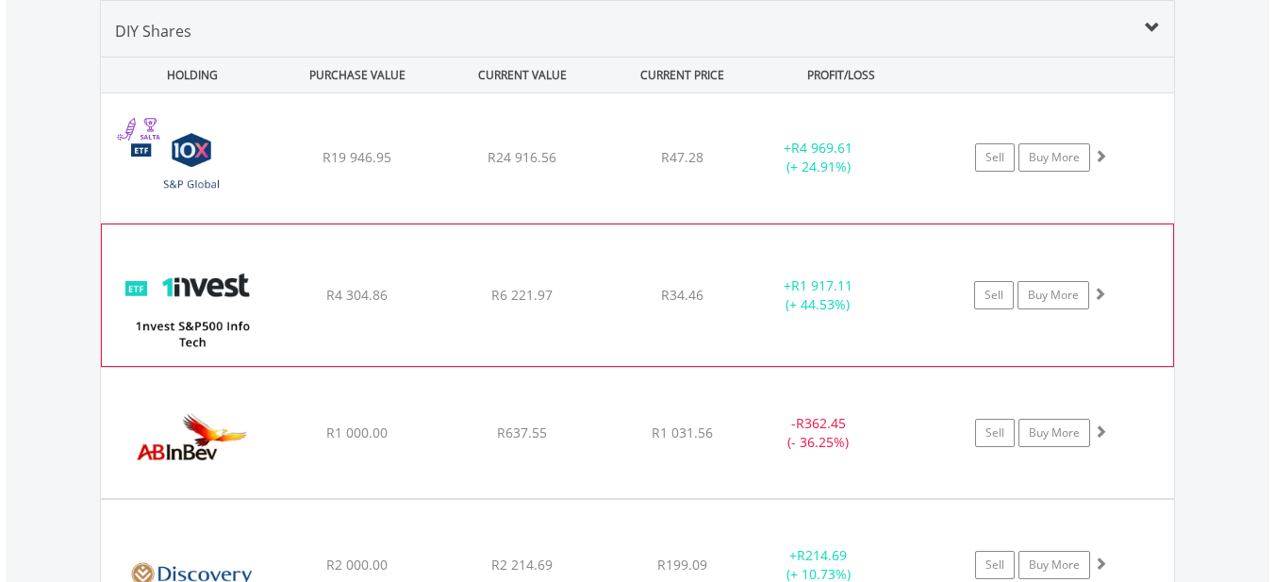
click at [595, 289] on div "R6 221.97" at bounding box center [522, 295] width 160 height 19
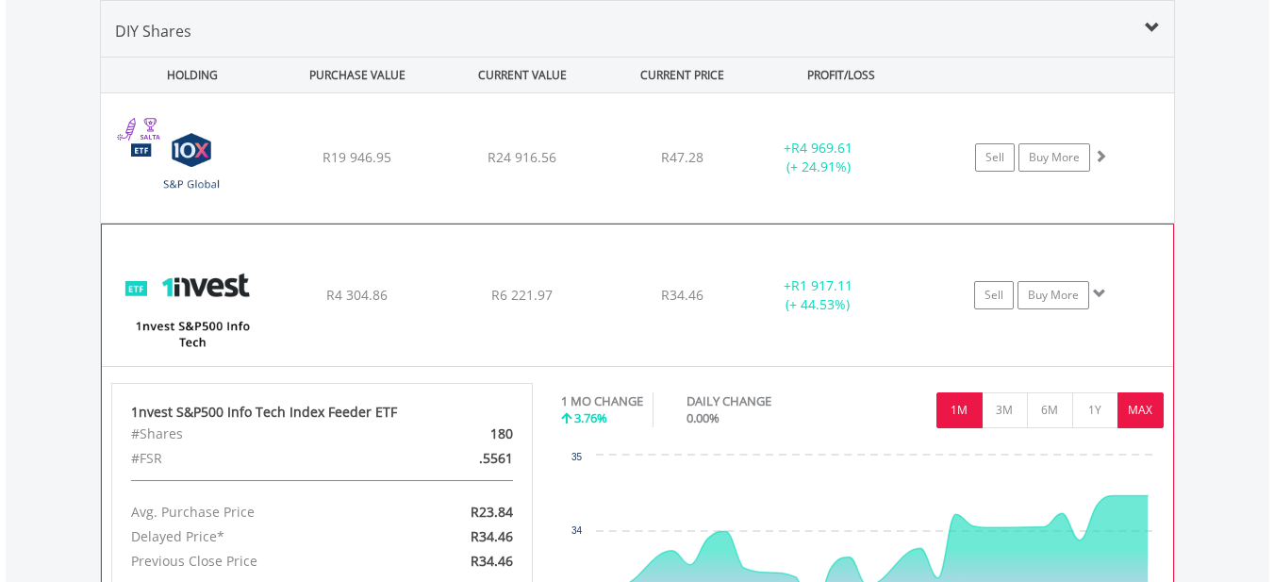
drag, startPoint x: 1150, startPoint y: 408, endPoint x: 1133, endPoint y: 402, distance: 18.2
click at [1148, 408] on button "MAX" at bounding box center [1141, 410] width 46 height 36
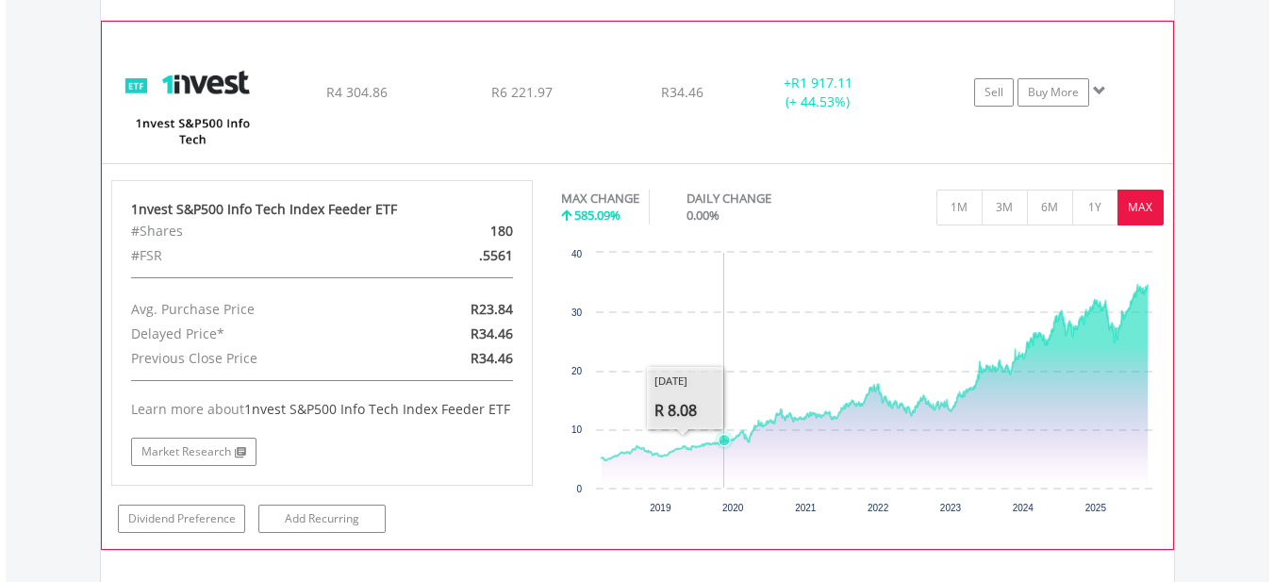
scroll to position [1531, 0]
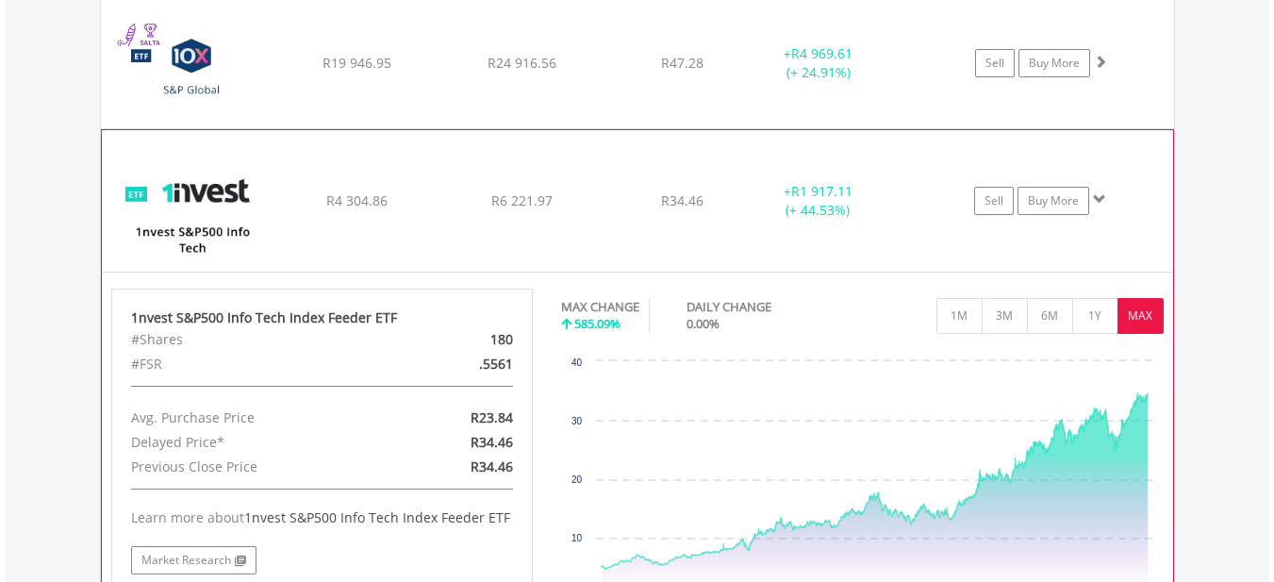
click at [593, 202] on div "R6 221.97" at bounding box center [522, 200] width 160 height 19
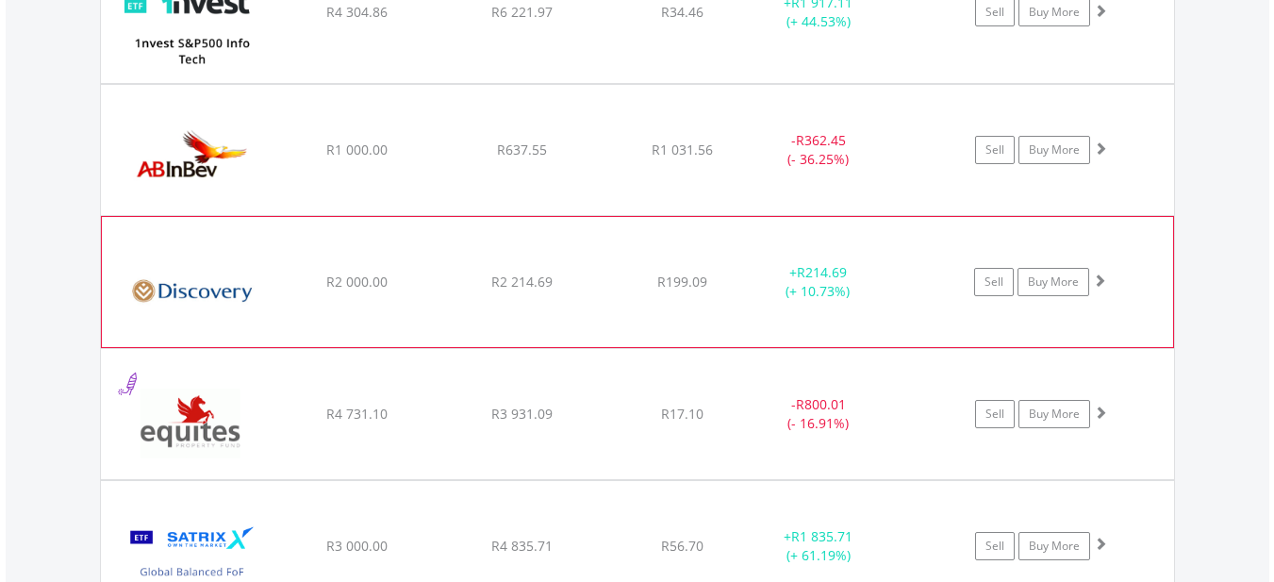
scroll to position [1813, 0]
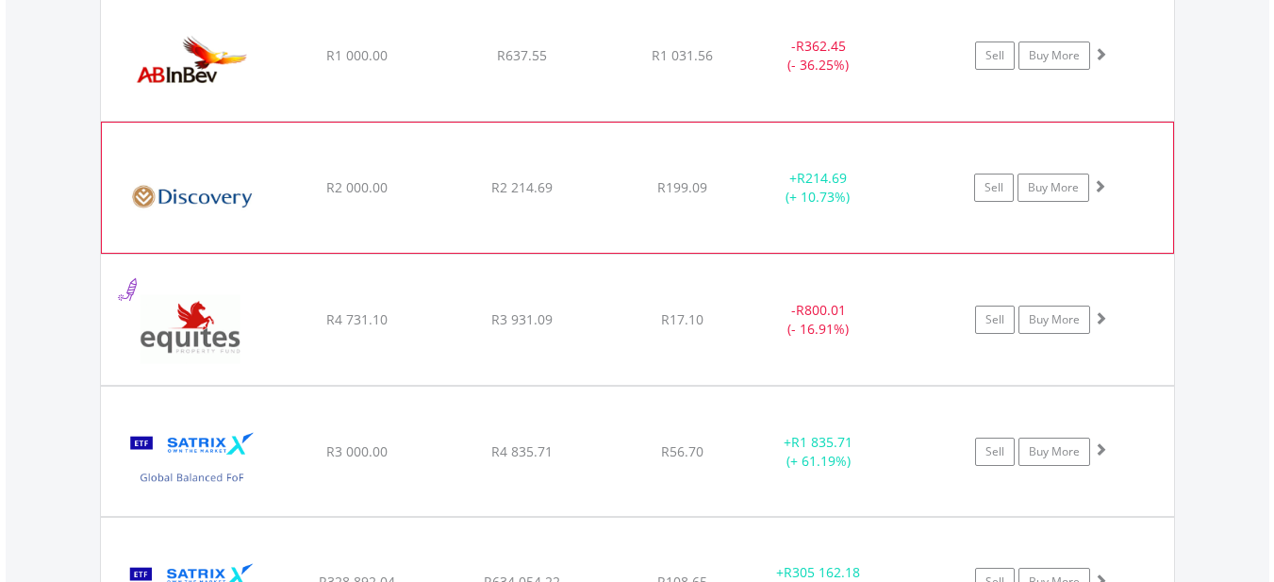
click at [596, 184] on div "R2 214.69" at bounding box center [522, 187] width 160 height 19
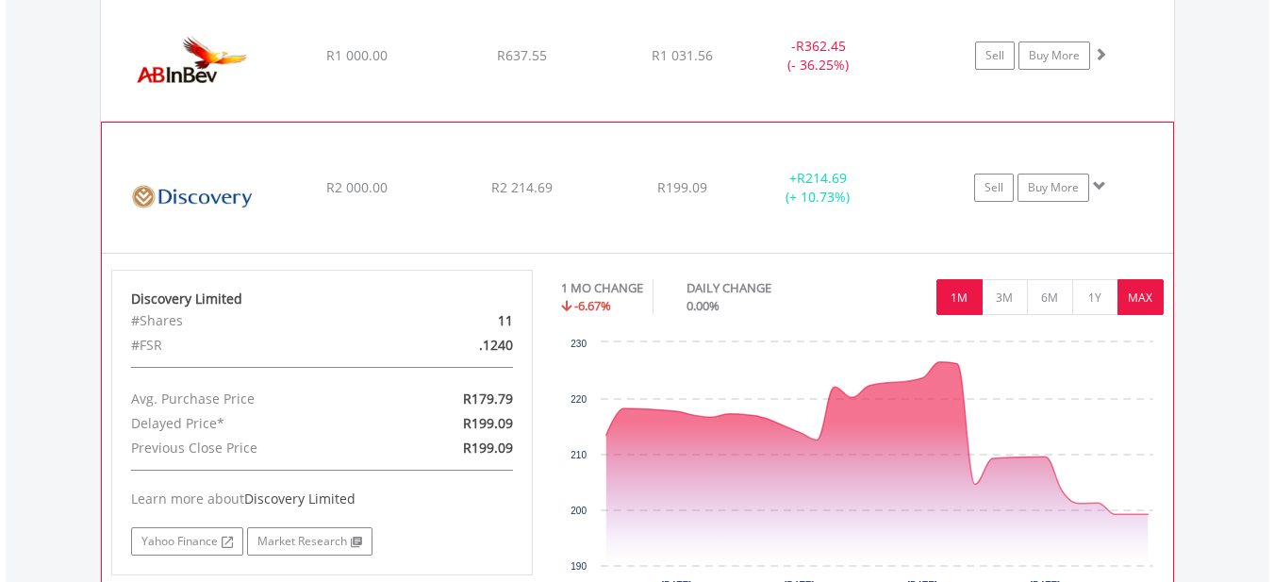
click at [1139, 296] on button "MAX" at bounding box center [1141, 297] width 46 height 36
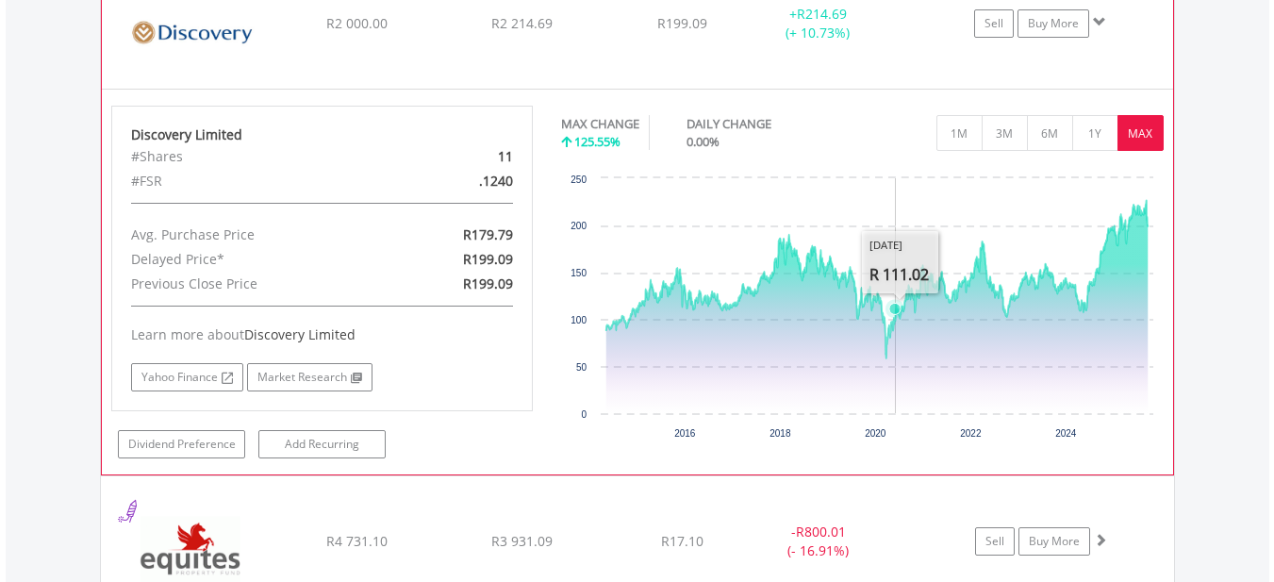
scroll to position [1908, 0]
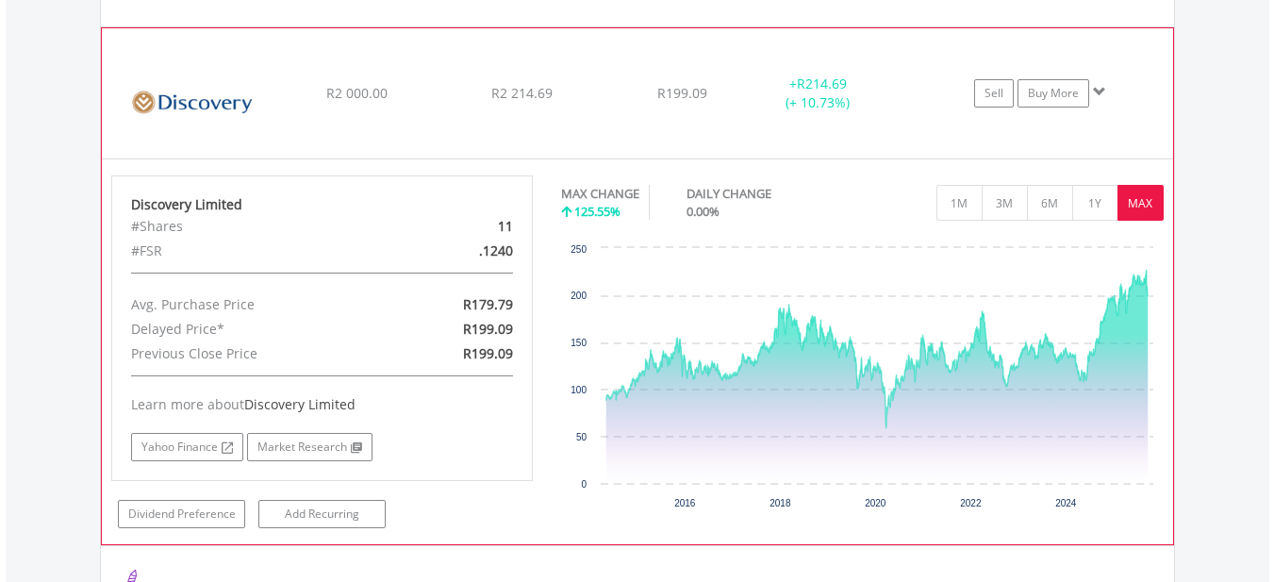
click at [431, 94] on div "R2 000.00" at bounding box center [357, 93] width 160 height 19
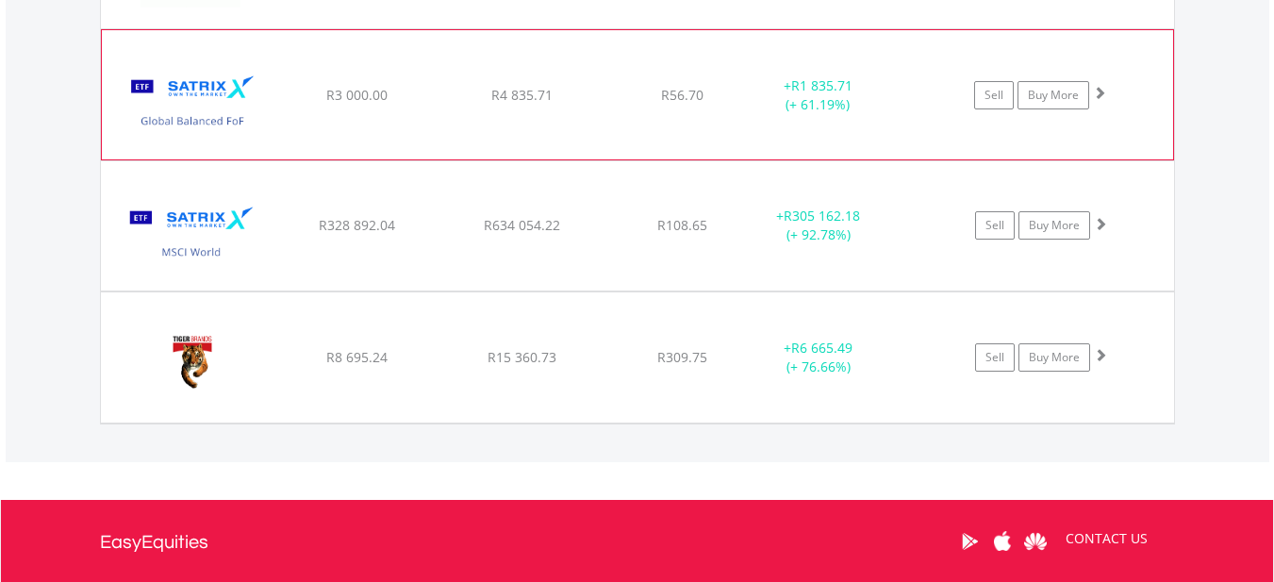
scroll to position [2191, 0]
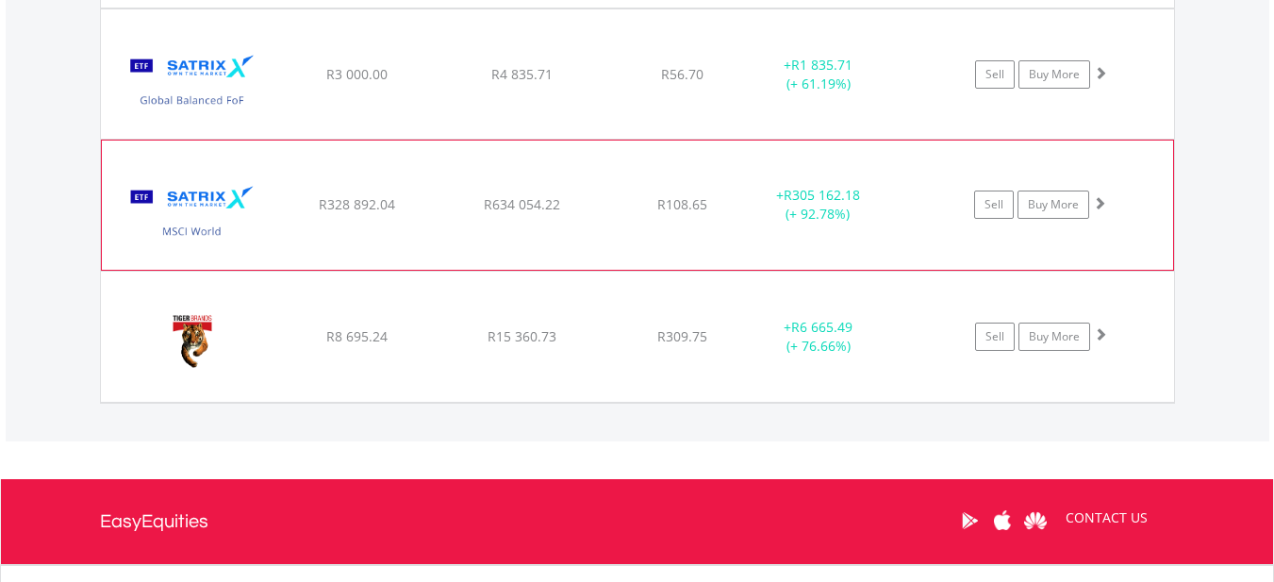
click at [442, 214] on div "R634 054.22" at bounding box center [522, 204] width 160 height 19
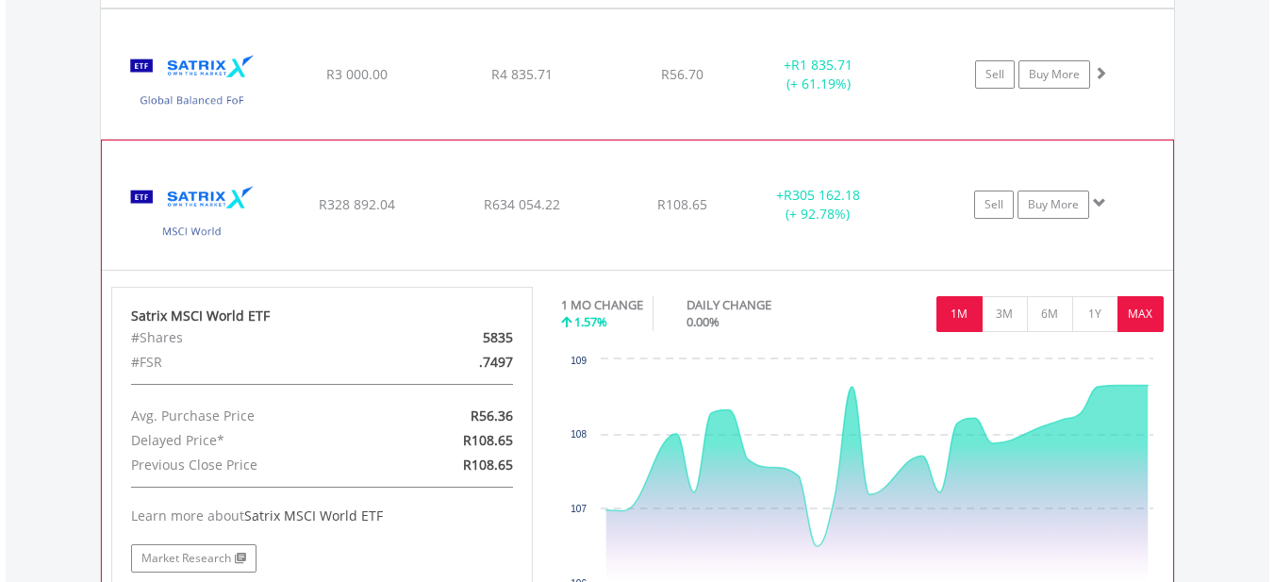
click at [1136, 309] on button "MAX" at bounding box center [1141, 314] width 46 height 36
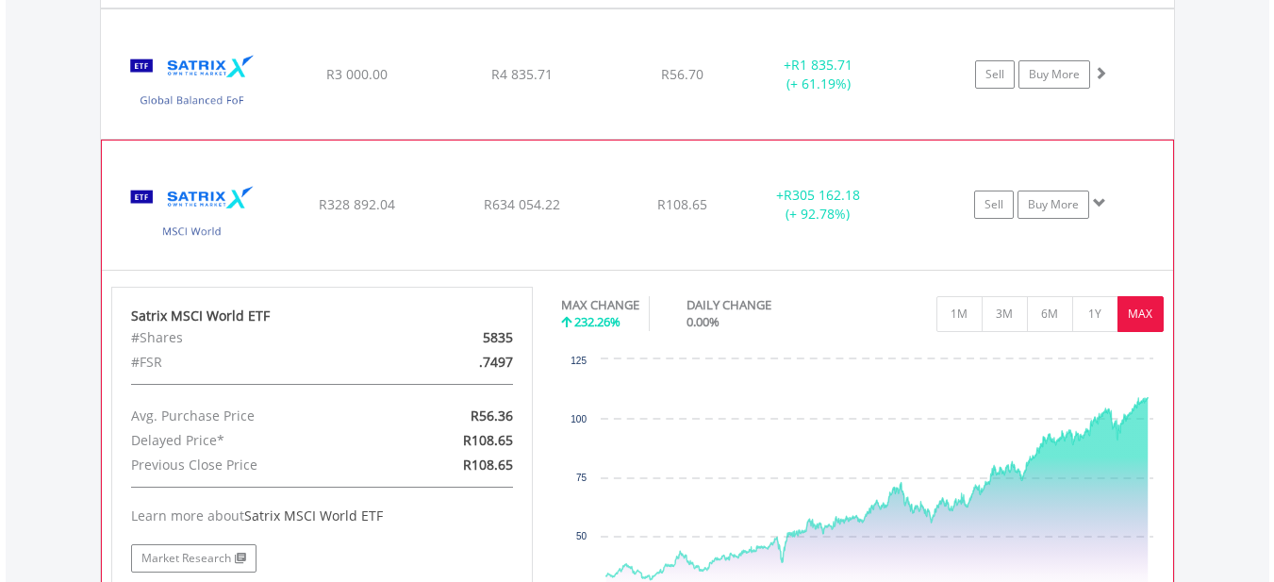
click at [437, 204] on div "R328 892.04" at bounding box center [357, 204] width 160 height 19
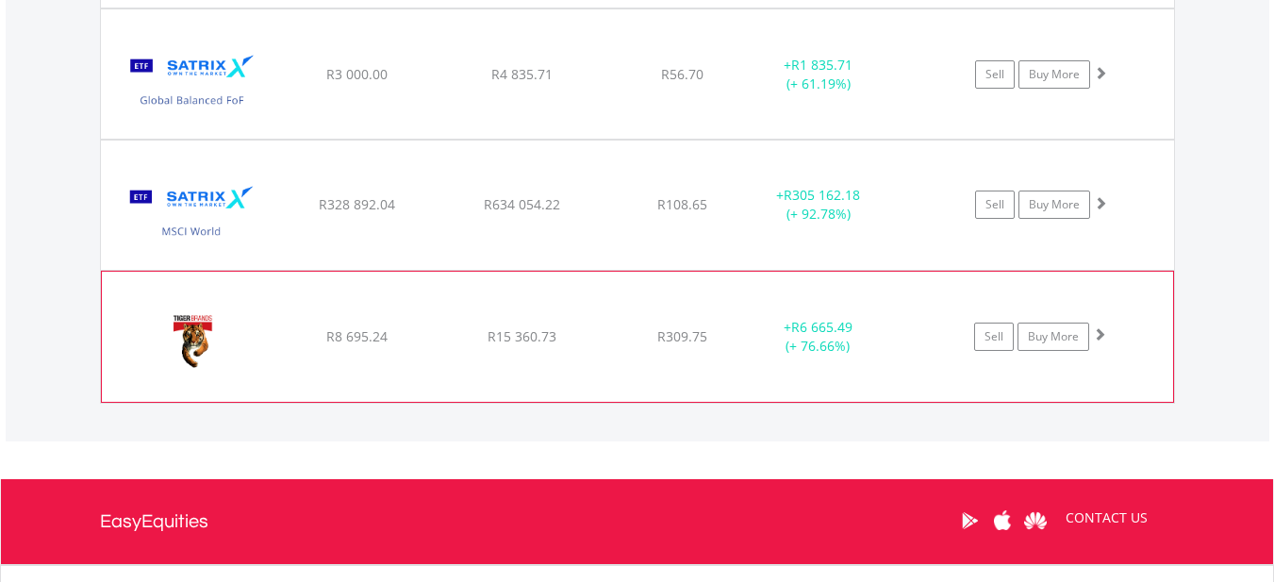
click at [427, 335] on div "R8 695.24" at bounding box center [357, 336] width 160 height 19
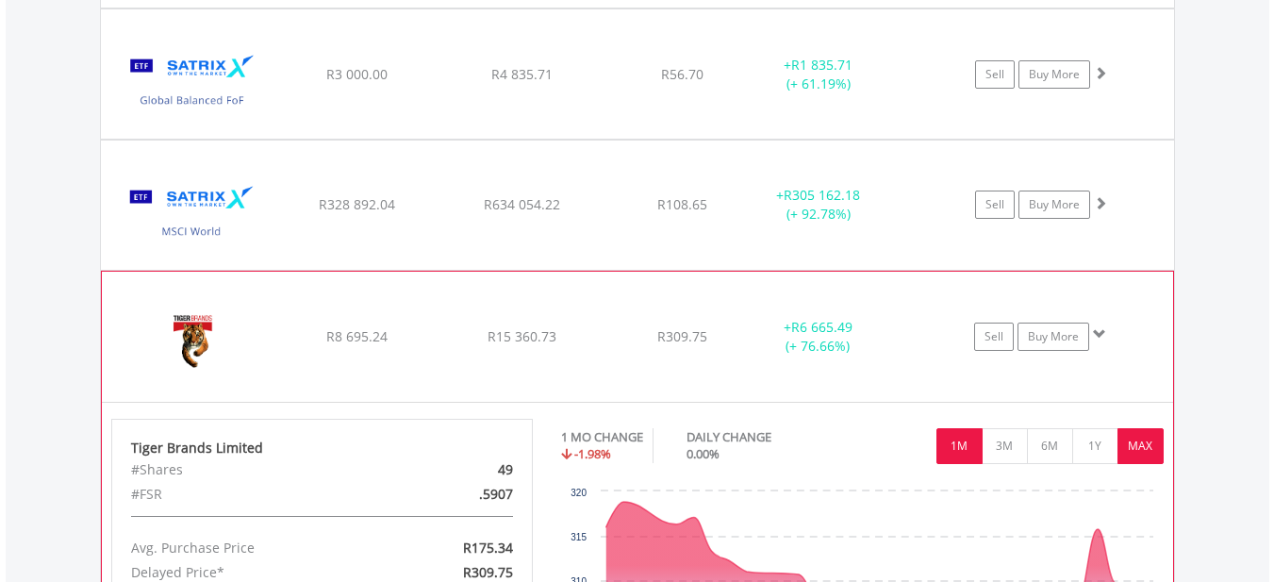
click at [1134, 441] on button "MAX" at bounding box center [1141, 446] width 46 height 36
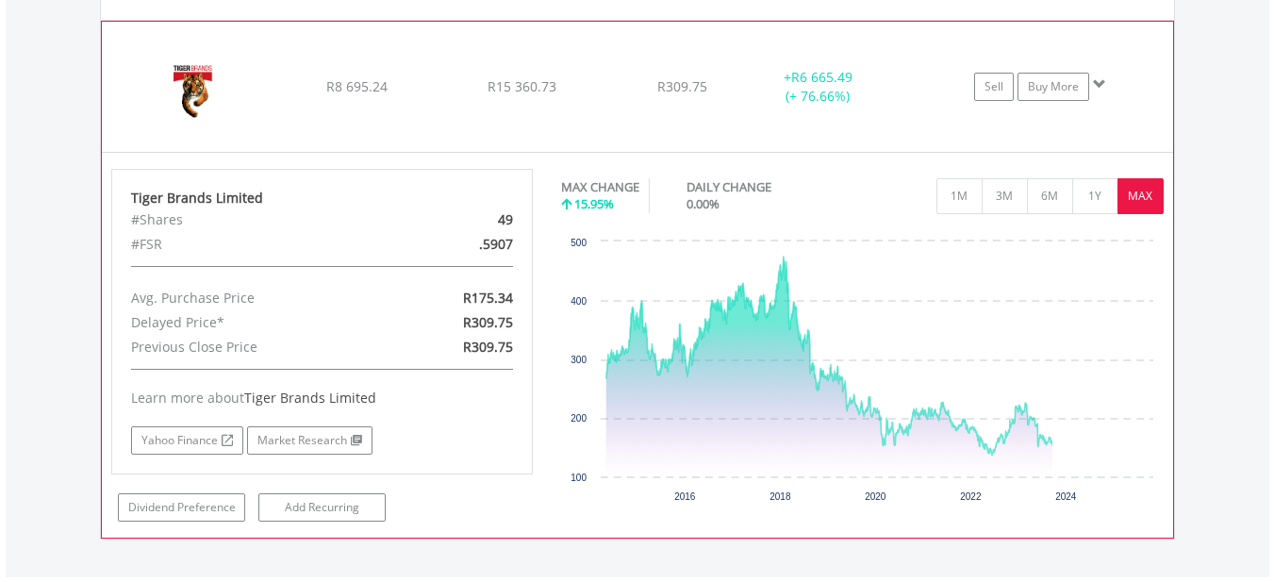
scroll to position [2474, 0]
